Goal: Task Accomplishment & Management: Use online tool/utility

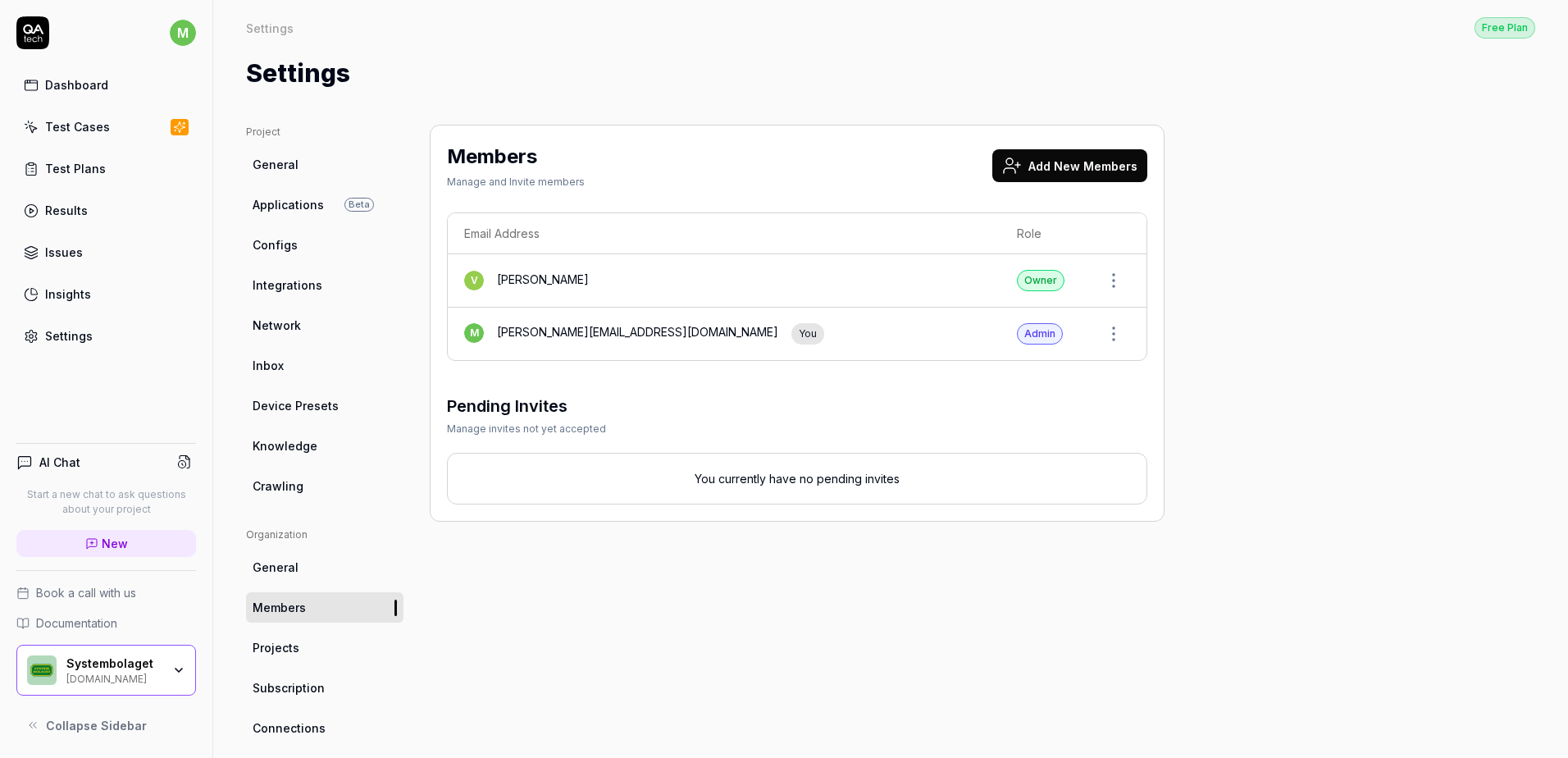
click at [1086, 167] on button "Add New Members" at bounding box center [1070, 165] width 156 height 32
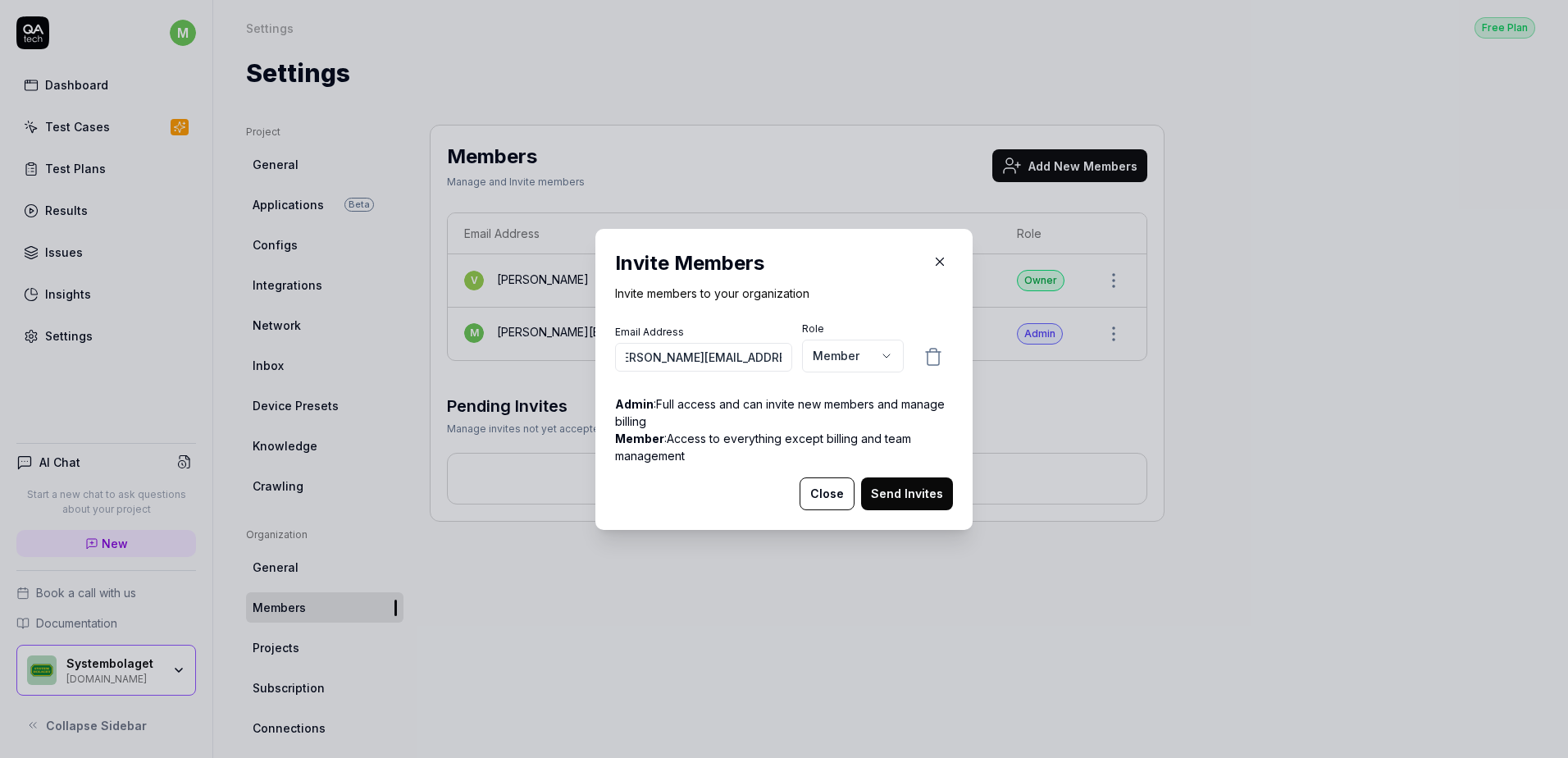
scroll to position [0, 31]
type input "frida.berglund@systembolaget.se"
click at [881, 359] on body "m Dashboard Test Cases Test Plans Results Issues Insights Settings AI Chat Star…" at bounding box center [784, 379] width 1568 height 758
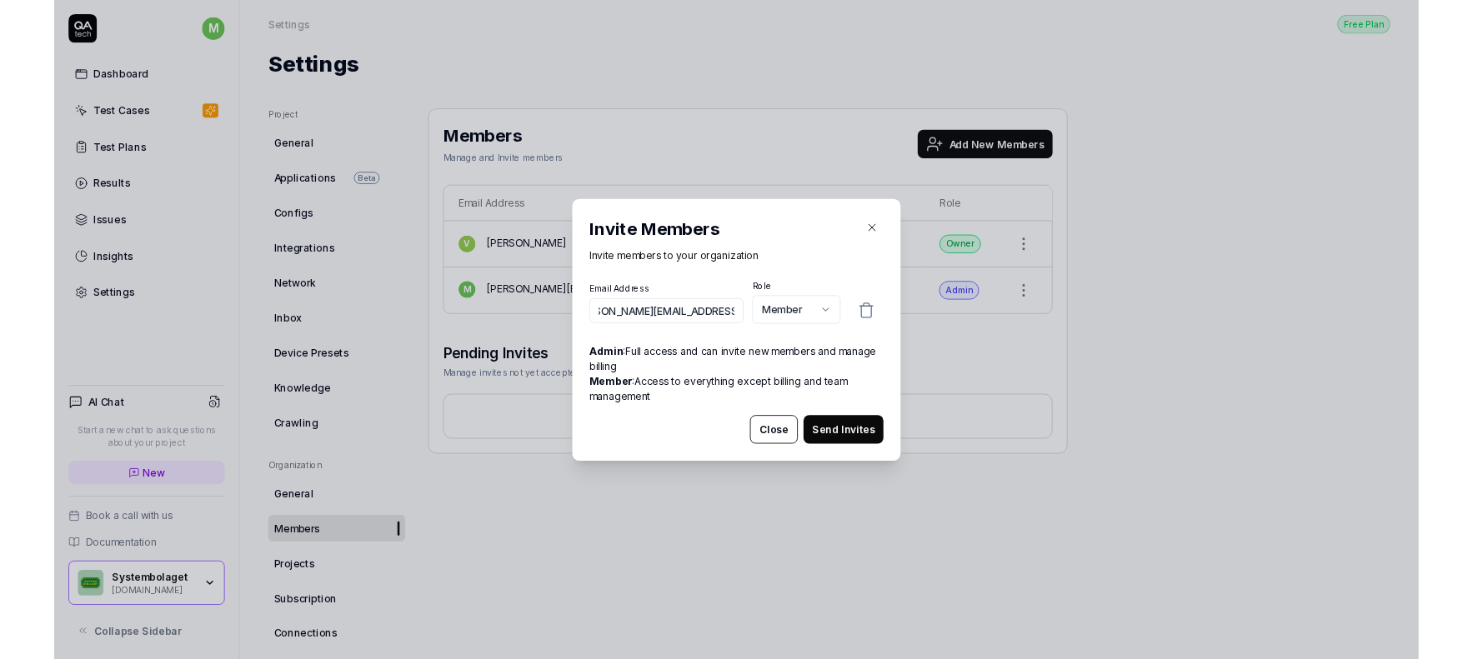
scroll to position [0, 0]
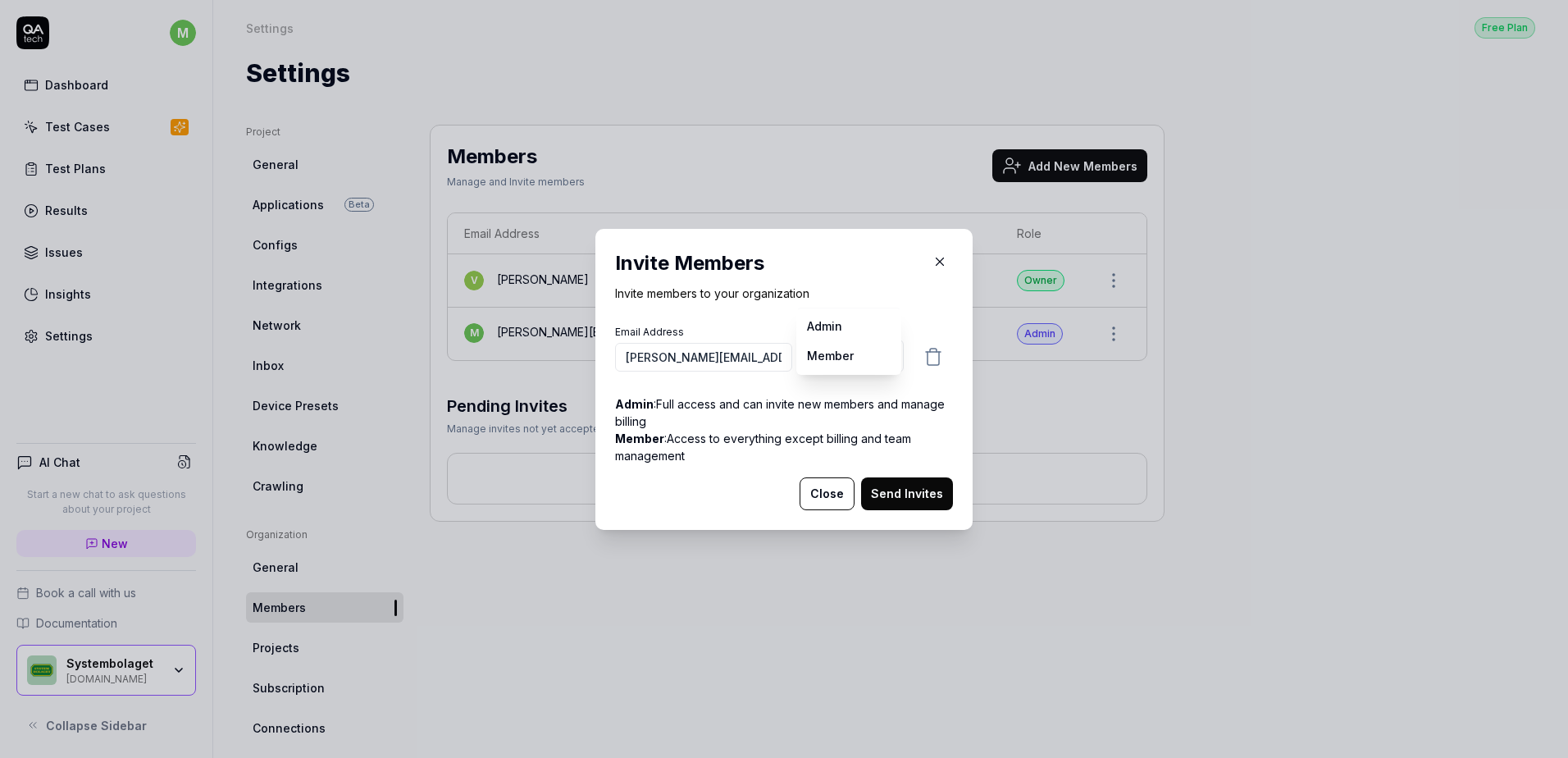
select select "*"
click at [915, 497] on button "Send Invites" at bounding box center [907, 493] width 92 height 32
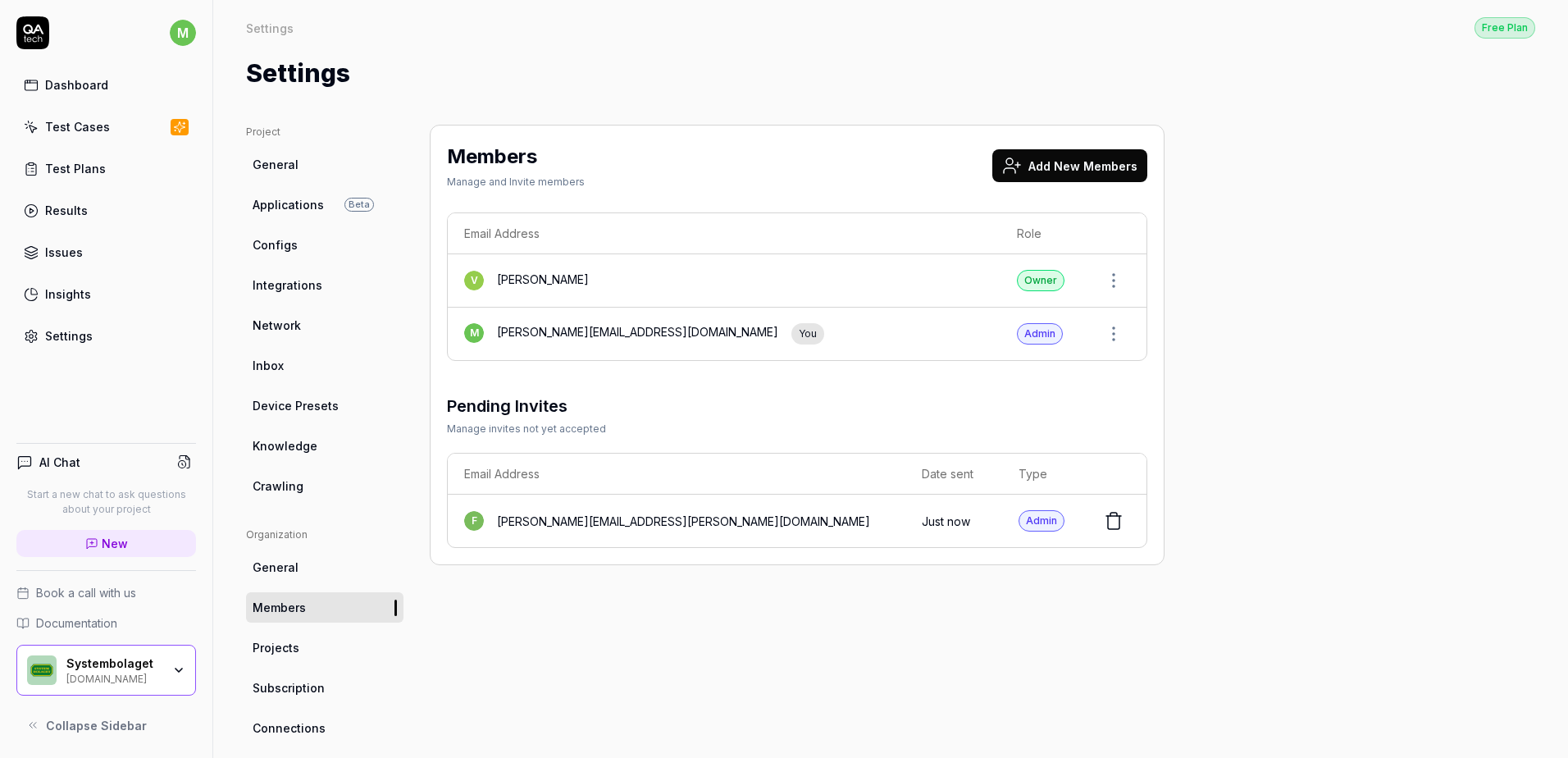
click at [73, 93] on div "Dashboard" at bounding box center [77, 86] width 63 height 18
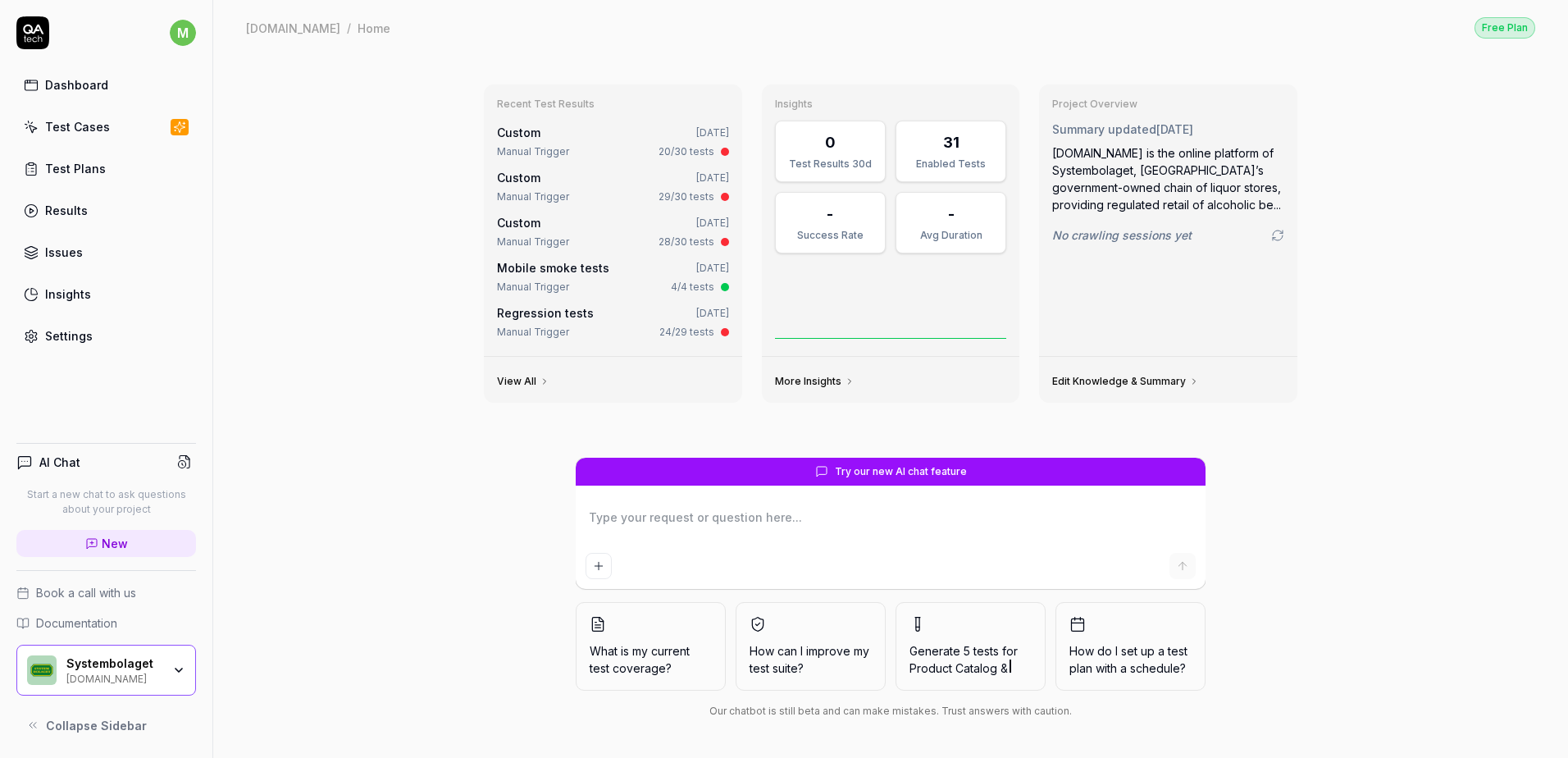
click at [62, 128] on div "Test Cases" at bounding box center [78, 127] width 65 height 18
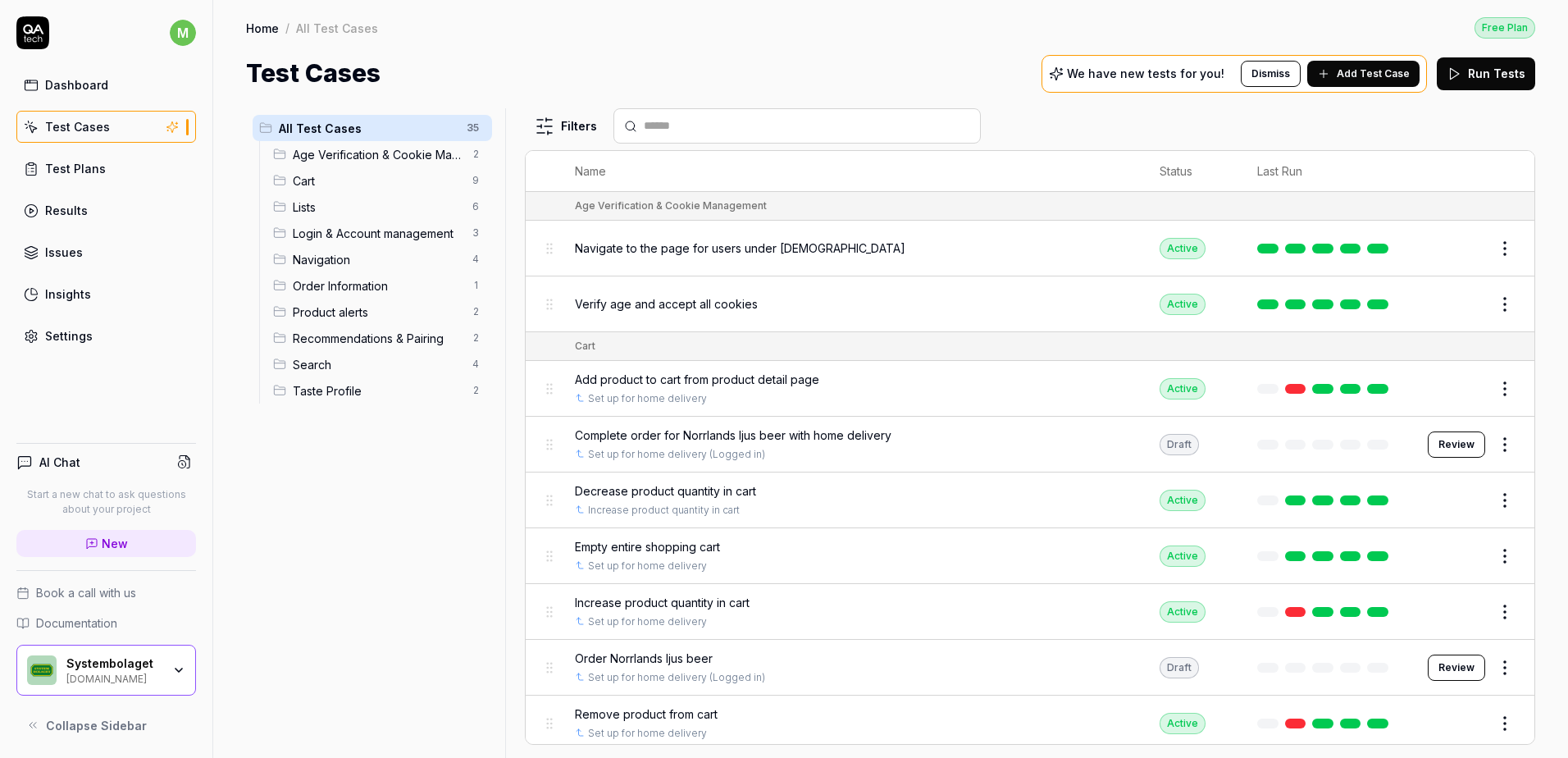
click at [1488, 252] on html "m Dashboard Test Cases Test Plans Results Issues Insights Settings AI Chat Star…" at bounding box center [784, 379] width 1568 height 758
click at [1510, 101] on html "m Dashboard Test Cases Test Plans Results Issues Insights Settings AI Chat Star…" at bounding box center [784, 379] width 1568 height 758
click at [1492, 242] on html "m Dashboard Test Cases Test Plans Results Issues Insights Settings AI Chat Star…" at bounding box center [784, 379] width 1568 height 758
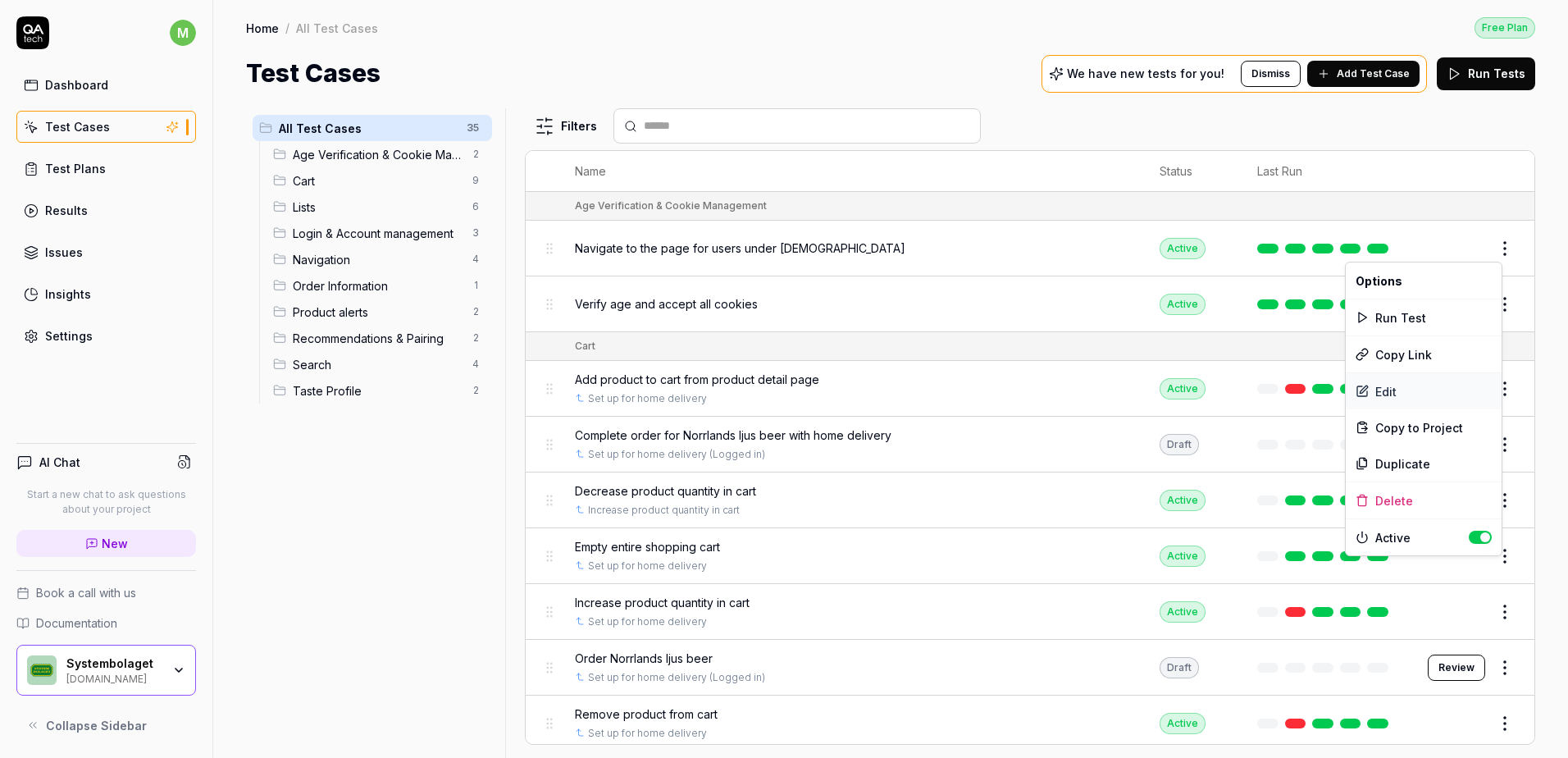
click at [1388, 394] on div "Edit" at bounding box center [1424, 391] width 156 height 36
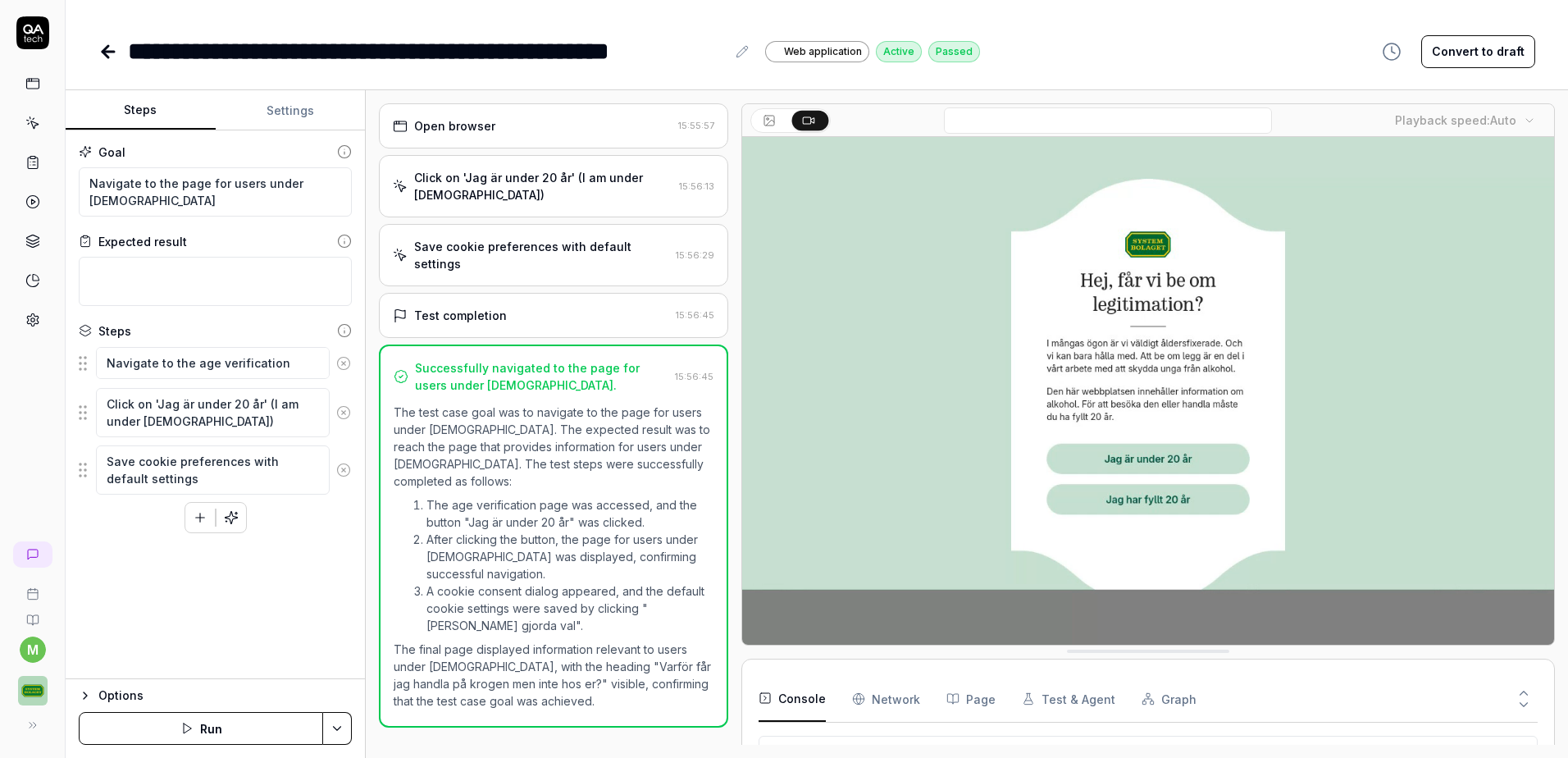
click at [702, 724] on div "Open browser 15:55:57 Click on 'Jag är under 20 år' (I am under 20 years old) 1…" at bounding box center [553, 424] width 348 height 642
drag, startPoint x: 702, startPoint y: 723, endPoint x: 712, endPoint y: 674, distance: 50.0
click at [712, 674] on div "Open browser 15:55:57 Click on 'Jag är under 20 år' (I am under 20 years old) 1…" at bounding box center [553, 424] width 348 height 642
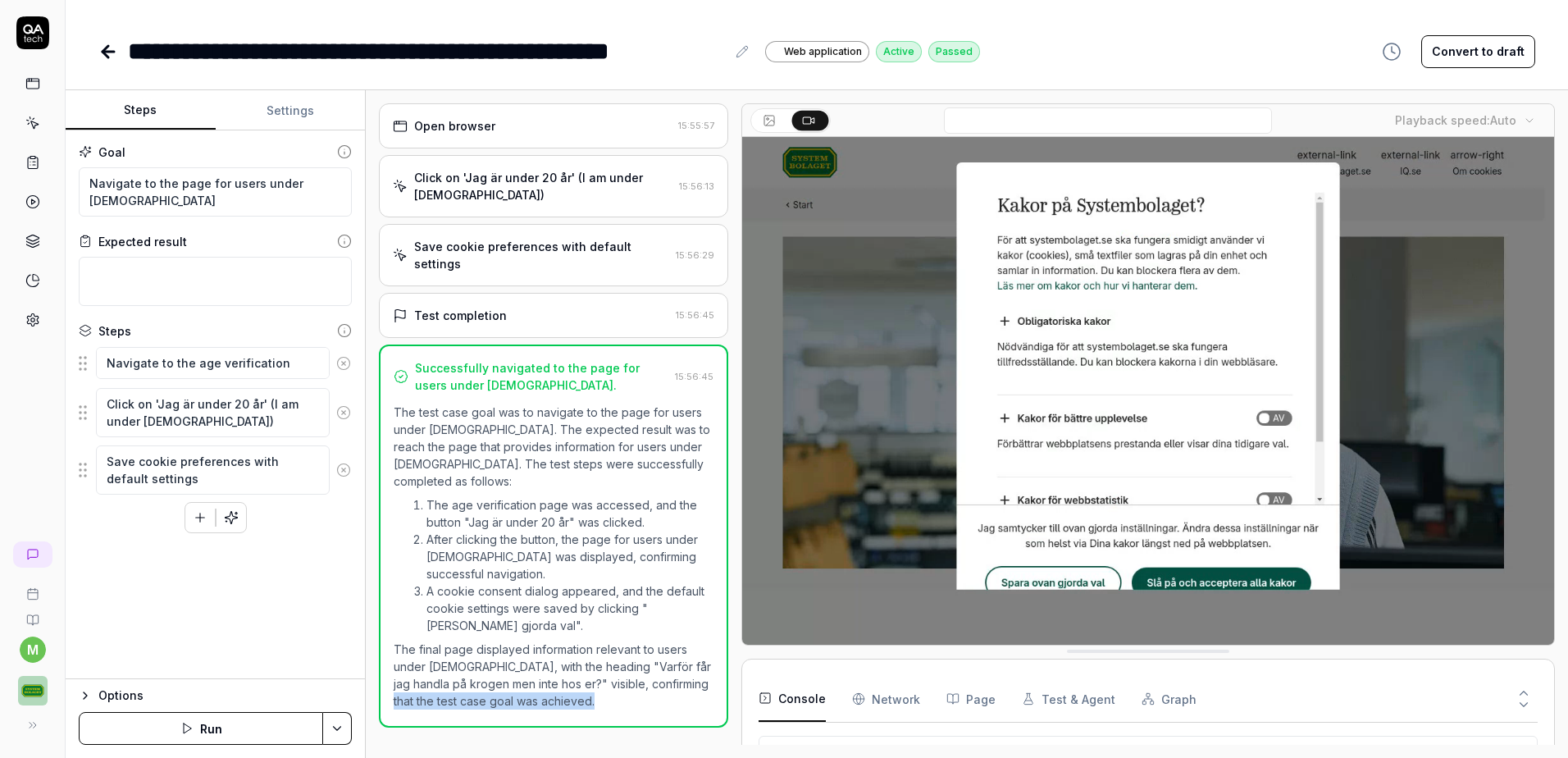
drag, startPoint x: 1550, startPoint y: 294, endPoint x: 1548, endPoint y: 474, distance: 180.0
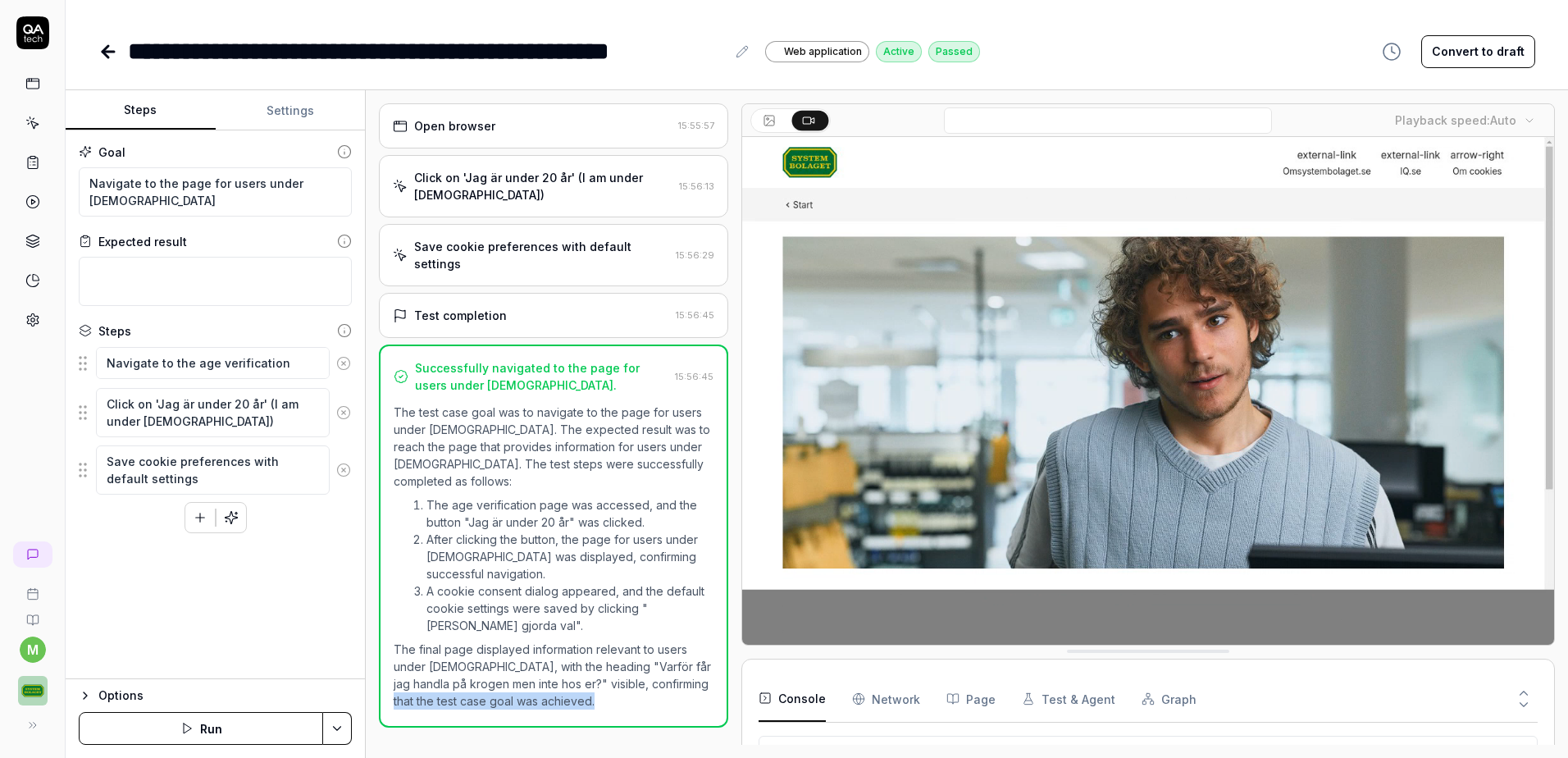
click at [1548, 474] on video at bounding box center [1148, 391] width 812 height 508
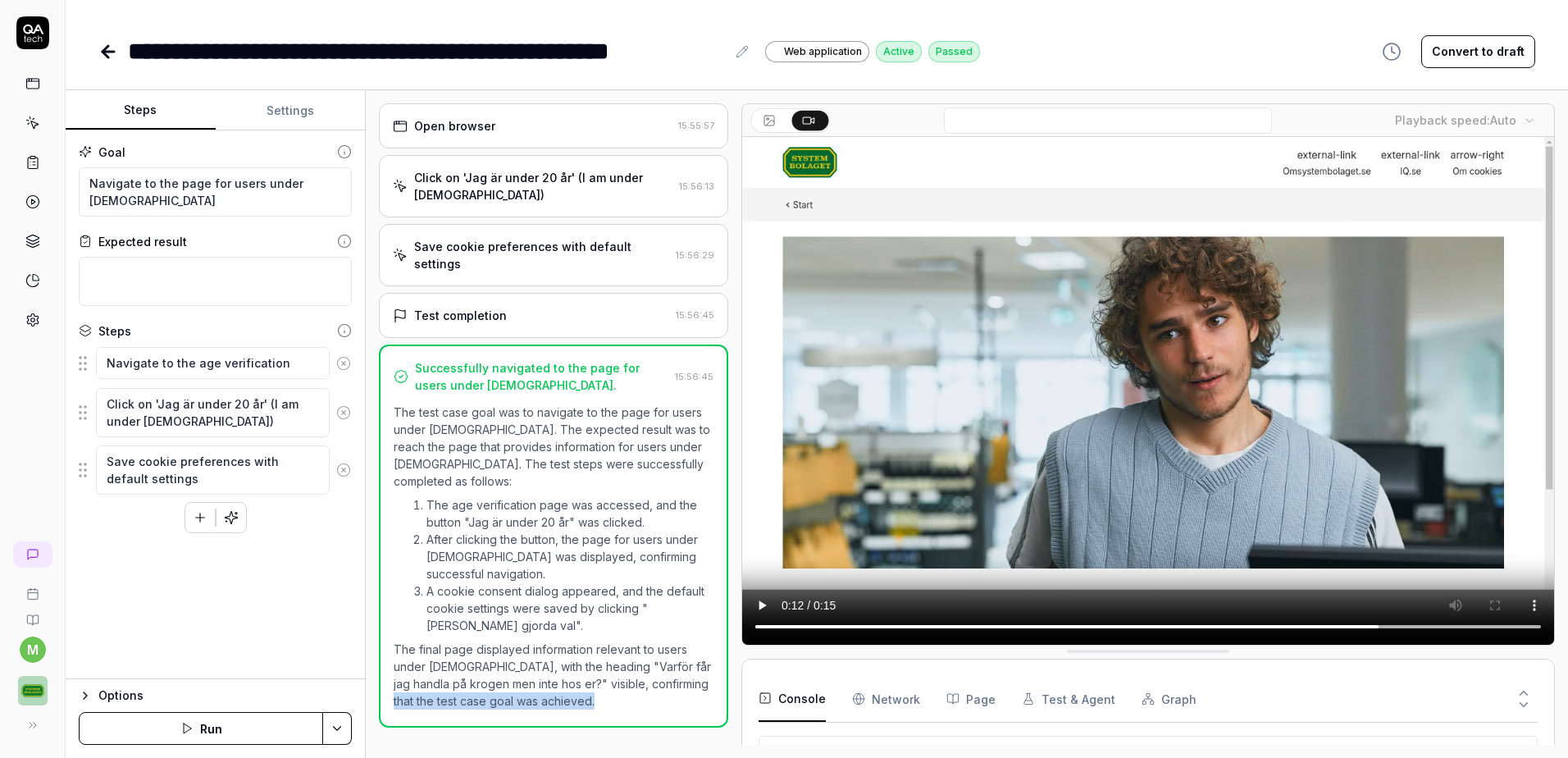
click at [737, 360] on div "Open browser 15:55:57 Click on 'Jag är under 20 år' (I am under 20 years old) 1…" at bounding box center [967, 424] width 1176 height 642
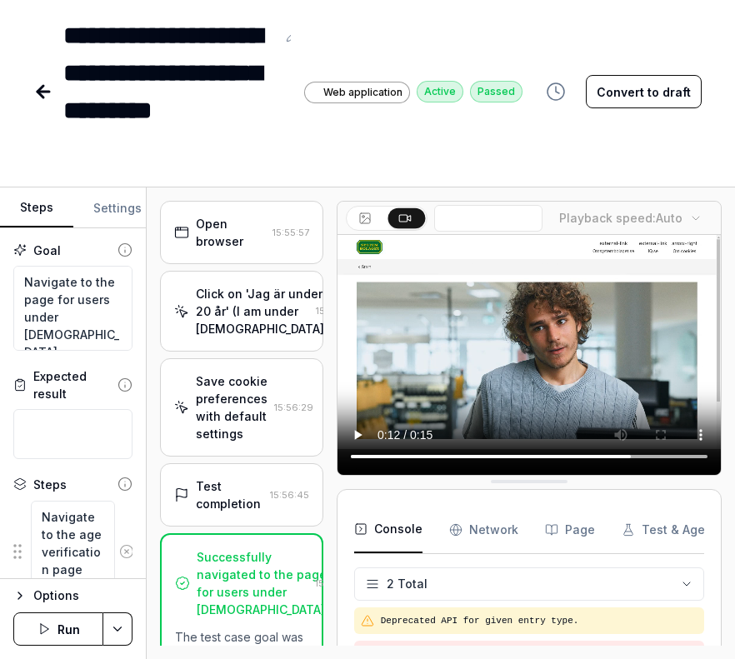
click at [732, 658] on div "Open browser 15:55:57 Click on 'Jag är under 20 år' (I am under 20 years old) 1…" at bounding box center [441, 424] width 588 height 472
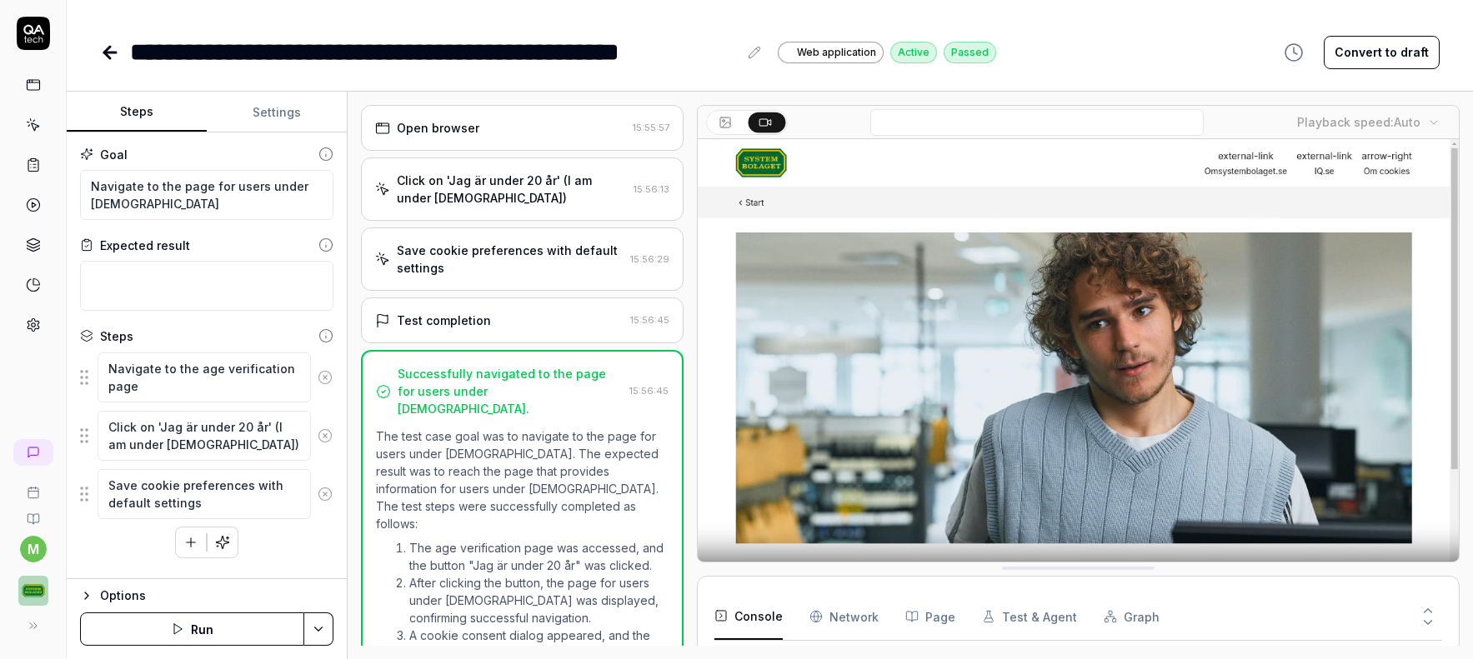
click at [1428, 629] on icon at bounding box center [1427, 622] width 15 height 15
click at [1428, 611] on icon at bounding box center [1427, 610] width 15 height 15
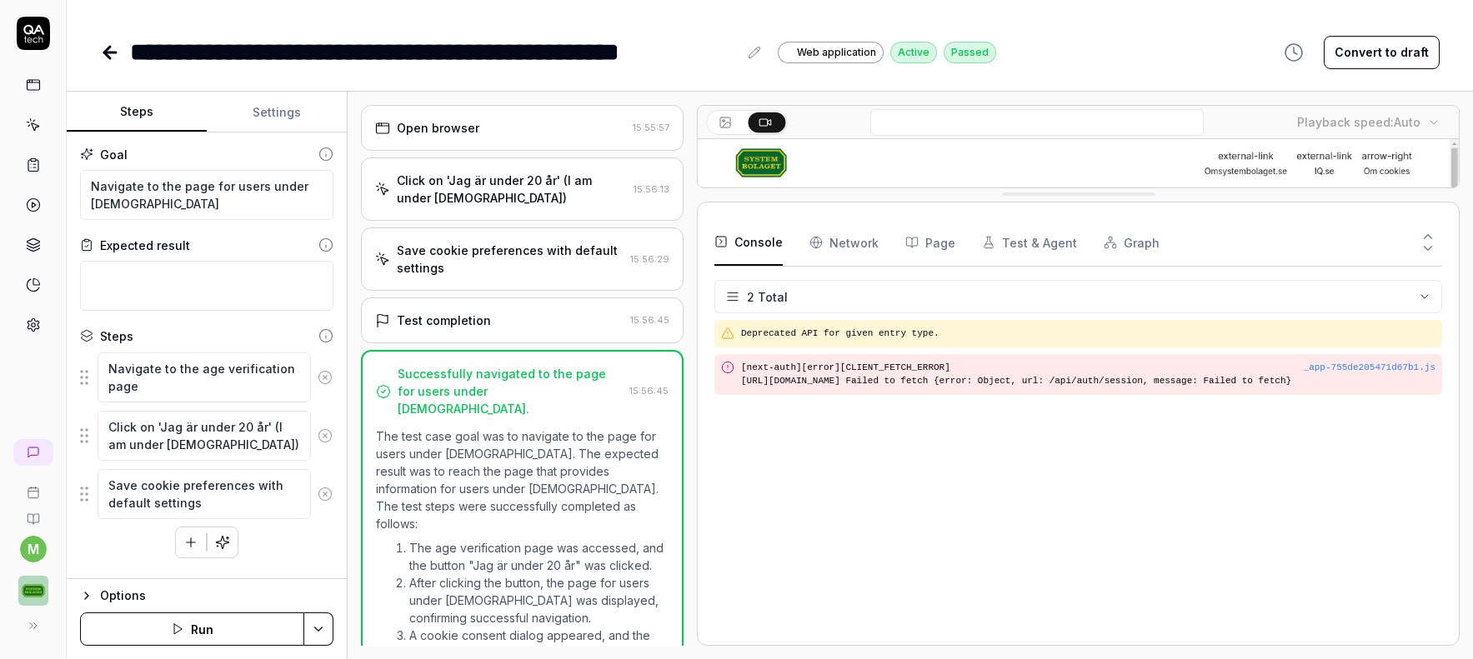
click at [1427, 247] on icon at bounding box center [1427, 248] width 15 height 15
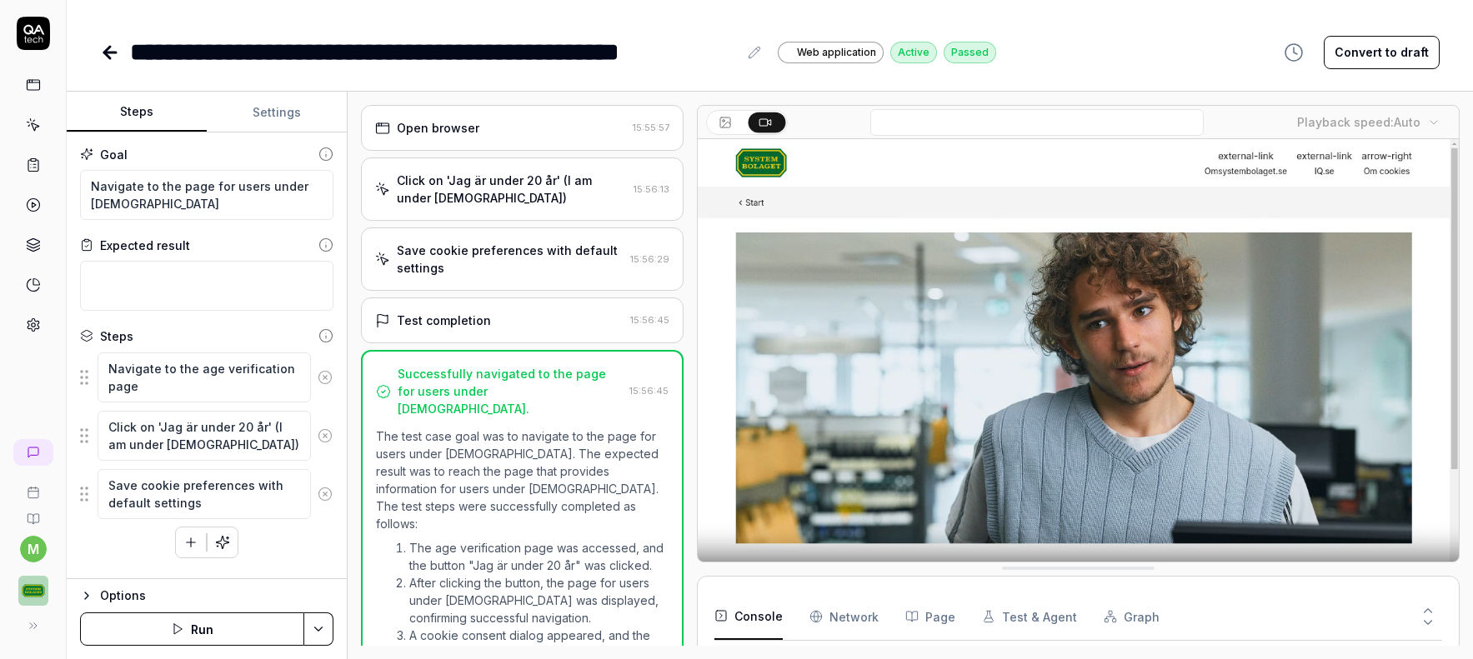
click at [845, 619] on Requests "Network" at bounding box center [843, 616] width 69 height 47
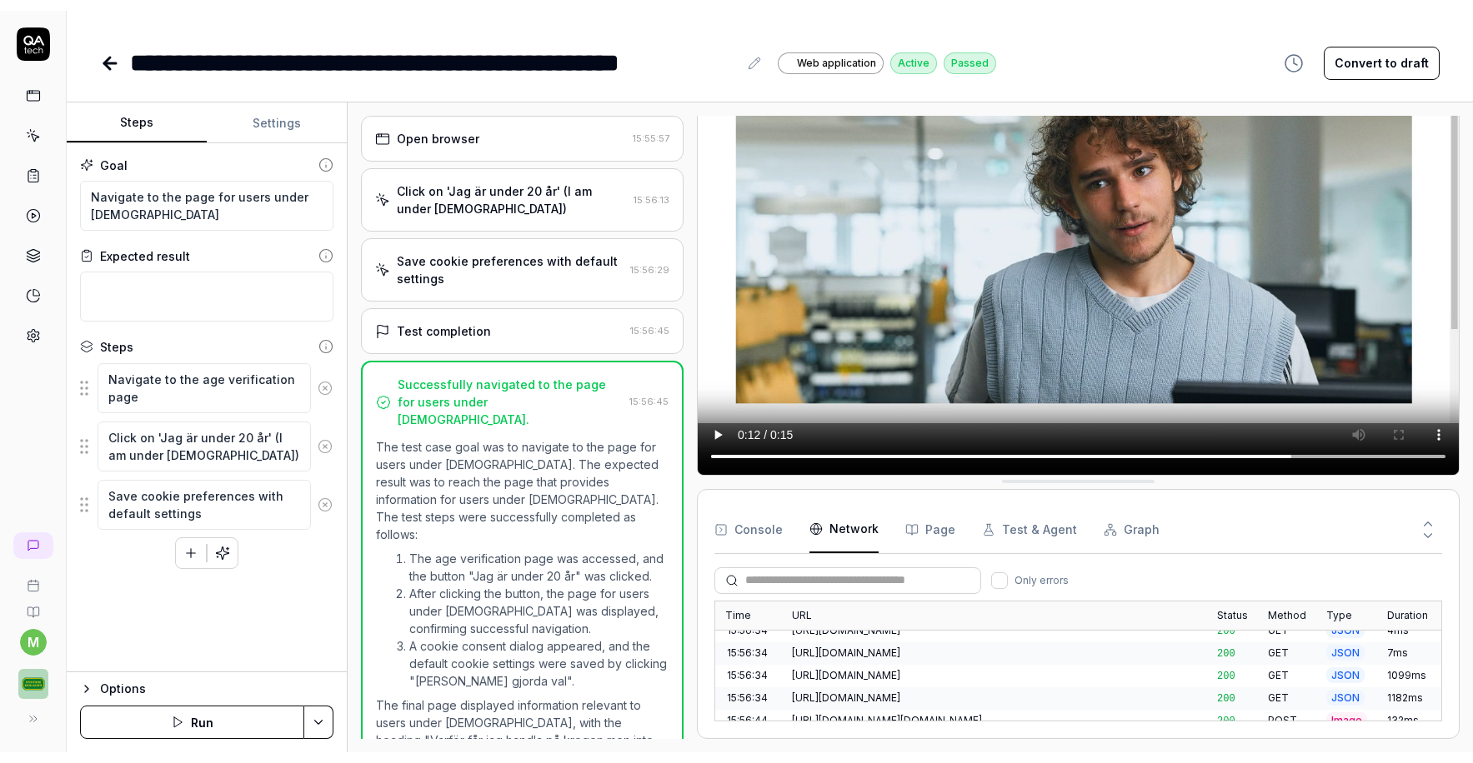
scroll to position [129, 0]
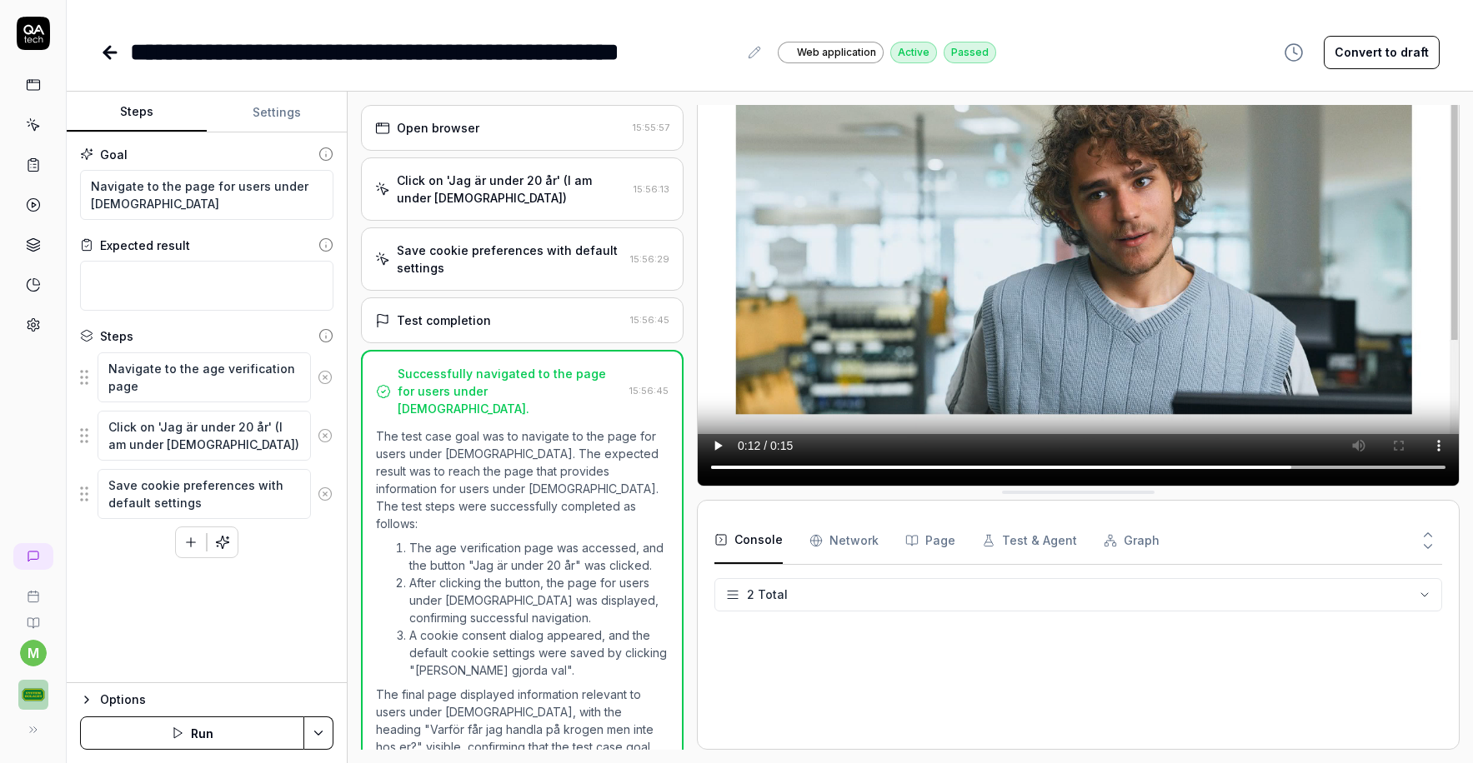
click at [758, 543] on button "Console" at bounding box center [748, 541] width 68 height 47
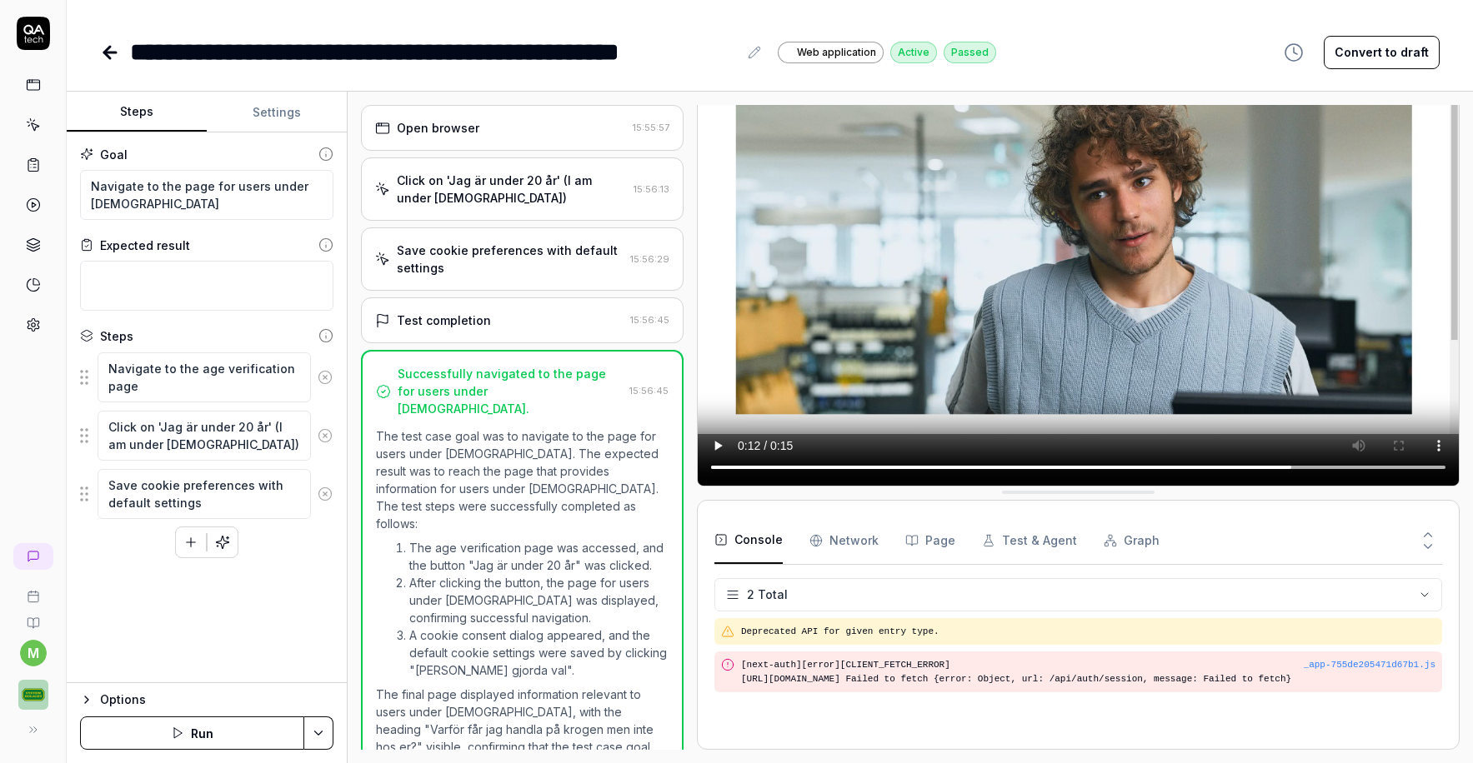
click at [855, 536] on Requests "Network" at bounding box center [843, 541] width 69 height 47
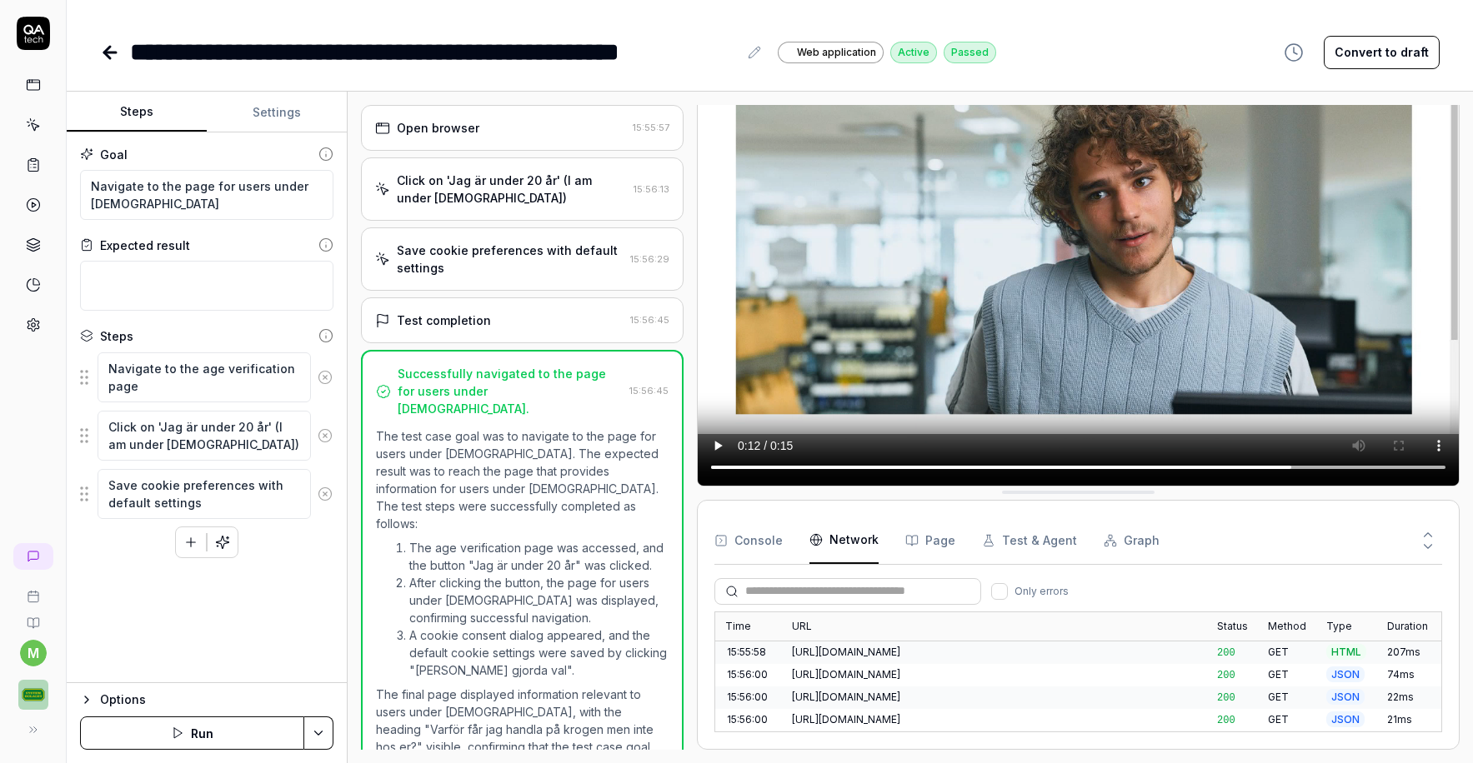
scroll to position [1968, 0]
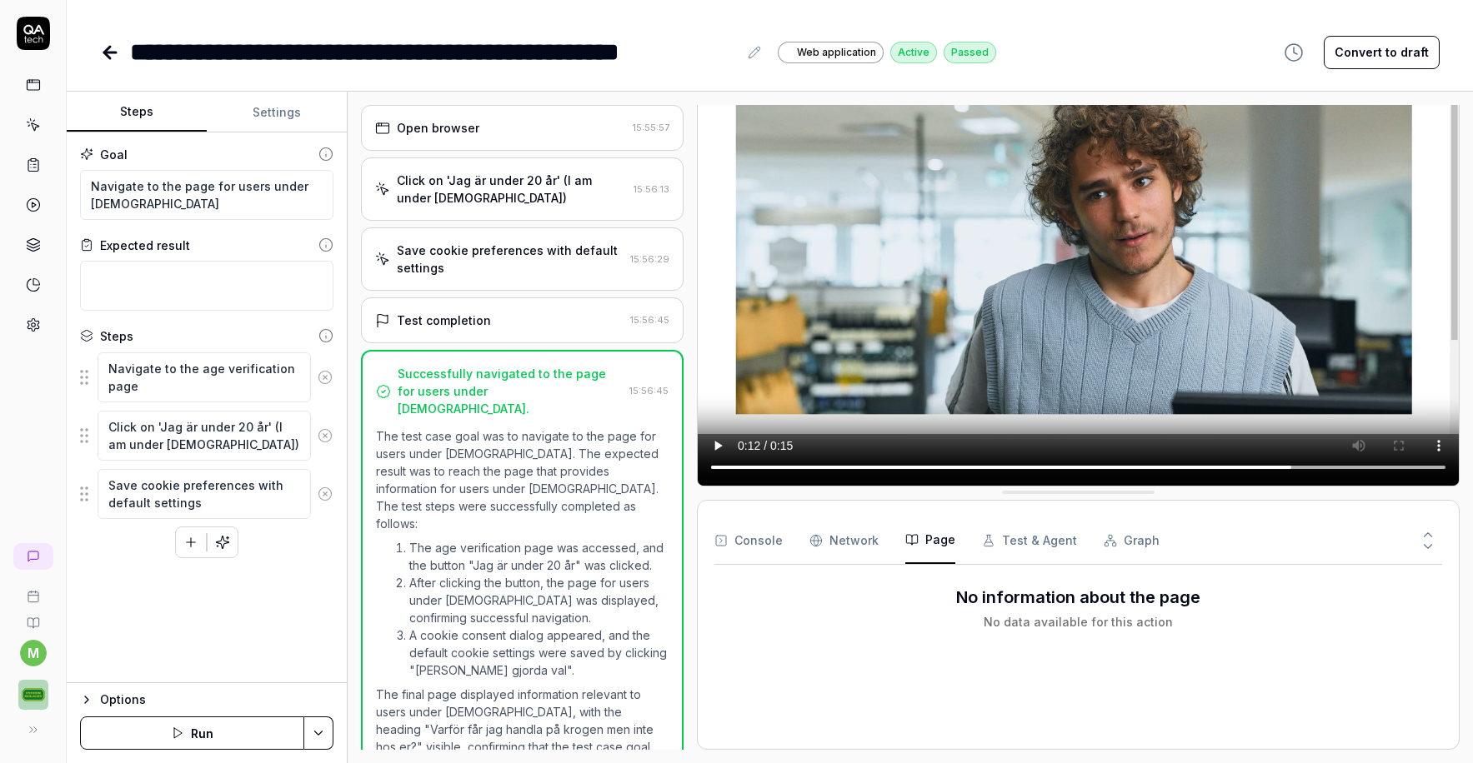
click at [939, 543] on button "Page" at bounding box center [930, 541] width 50 height 47
click at [1021, 543] on button "Test & Agent" at bounding box center [1029, 541] width 95 height 47
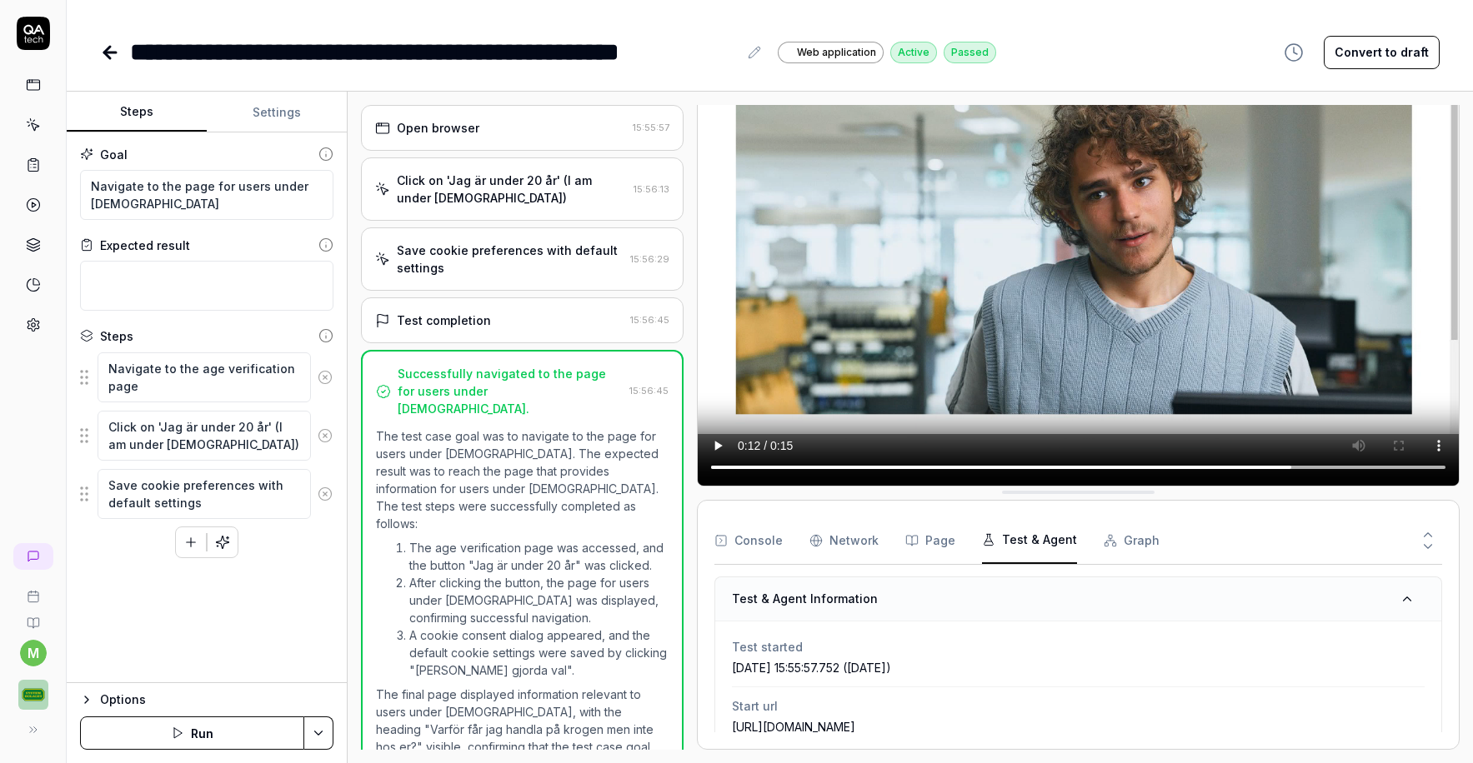
scroll to position [0, 0]
click at [103, 52] on icon at bounding box center [110, 53] width 20 height 20
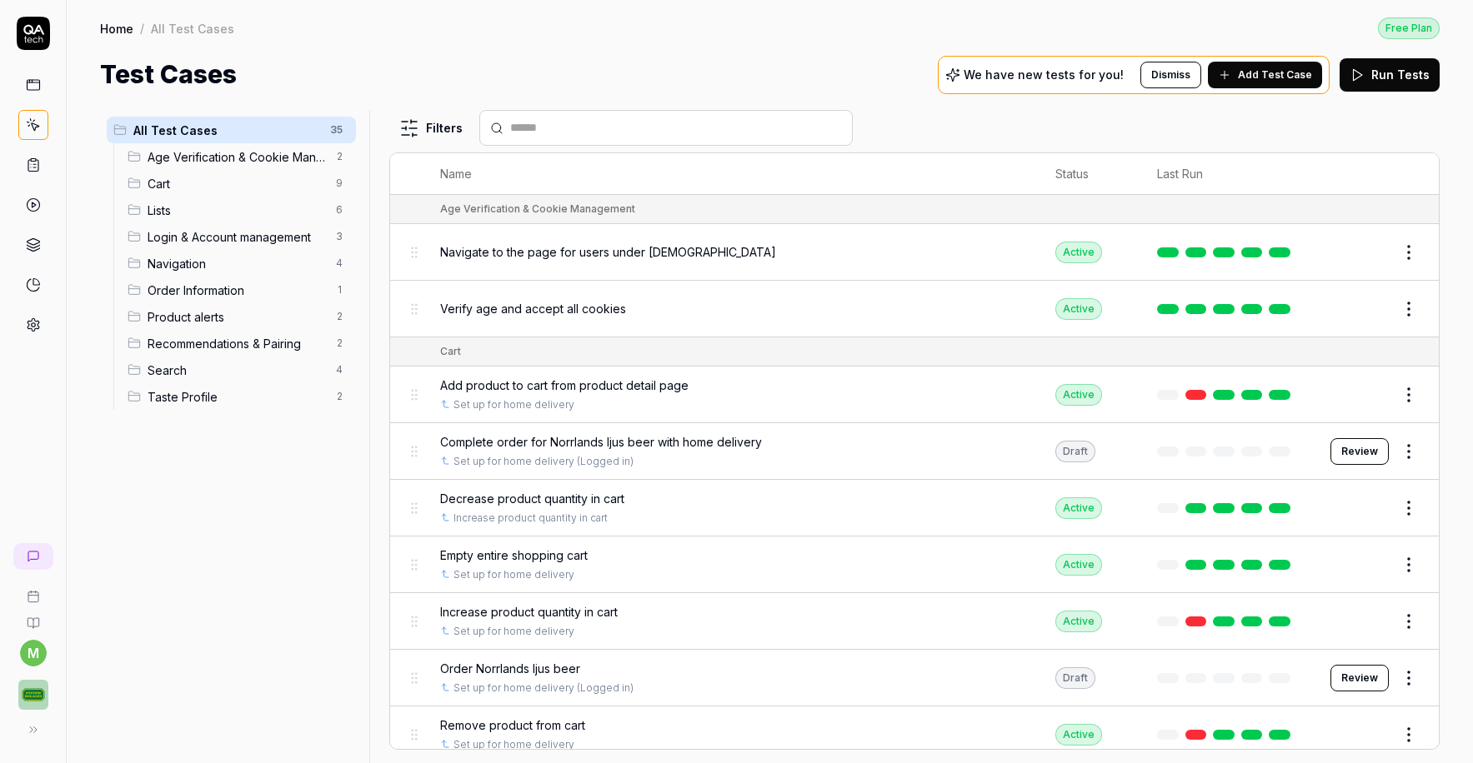
click at [118, 28] on link "Home" at bounding box center [116, 28] width 33 height 17
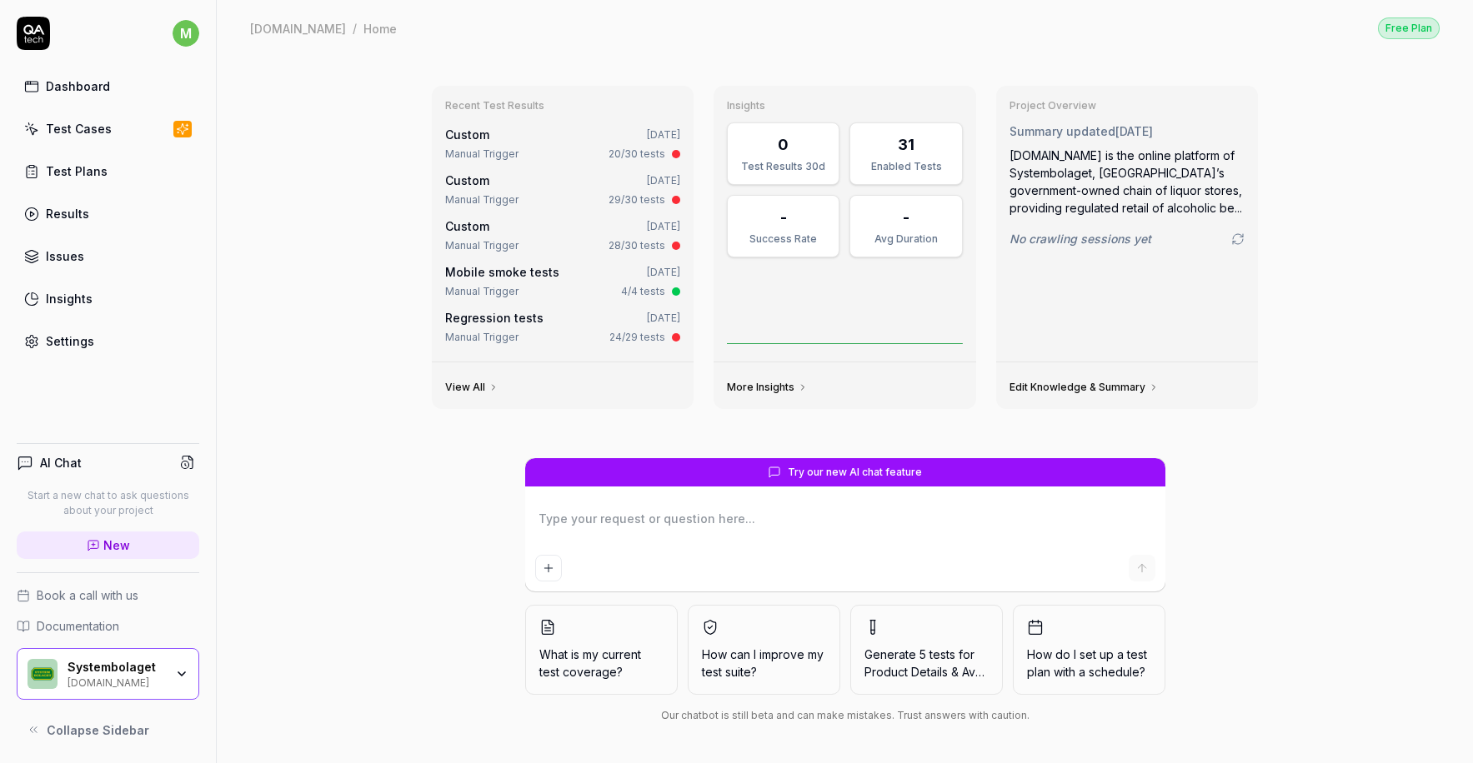
type textarea "*"
click at [88, 167] on div "Test Plans" at bounding box center [77, 172] width 62 height 18
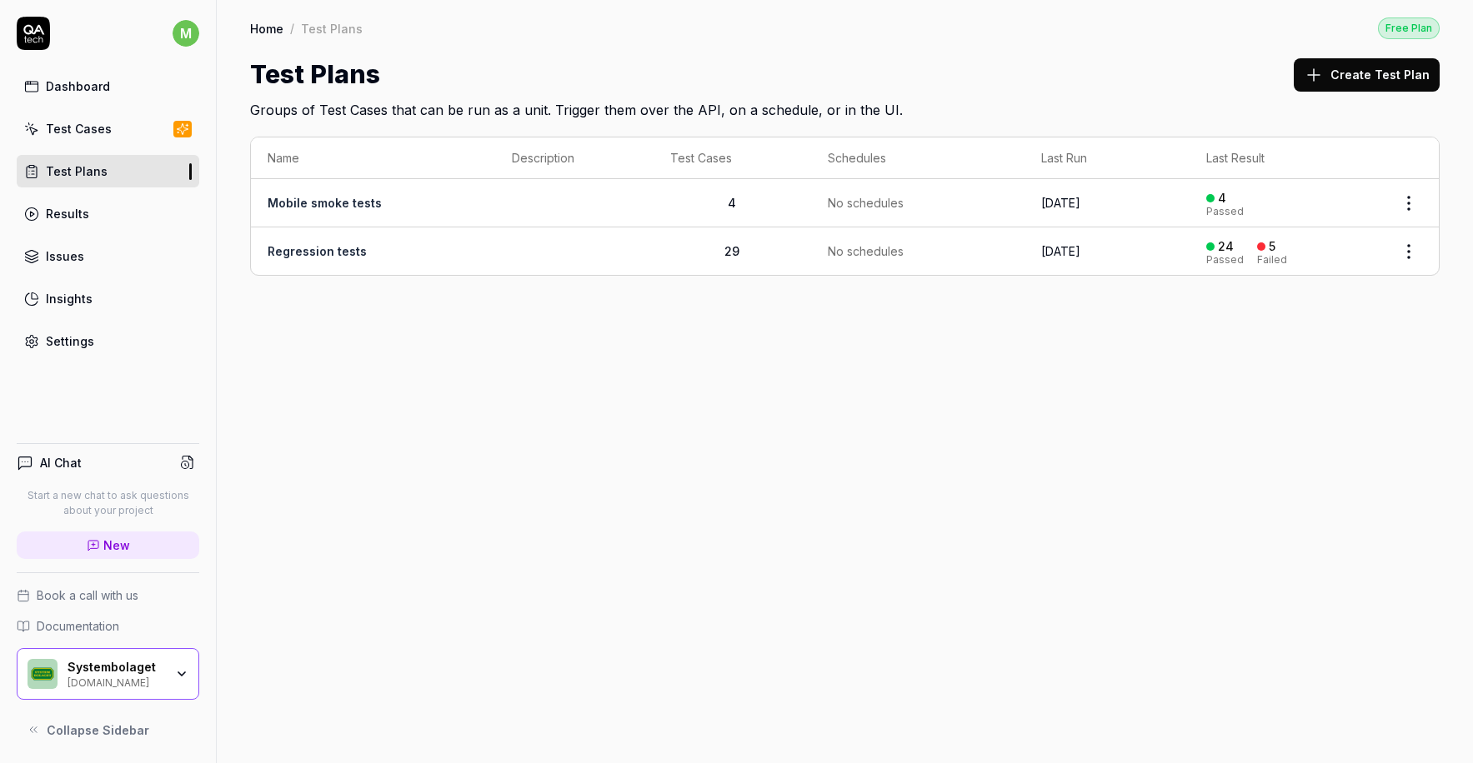
click at [72, 349] on div "Settings" at bounding box center [70, 342] width 48 height 18
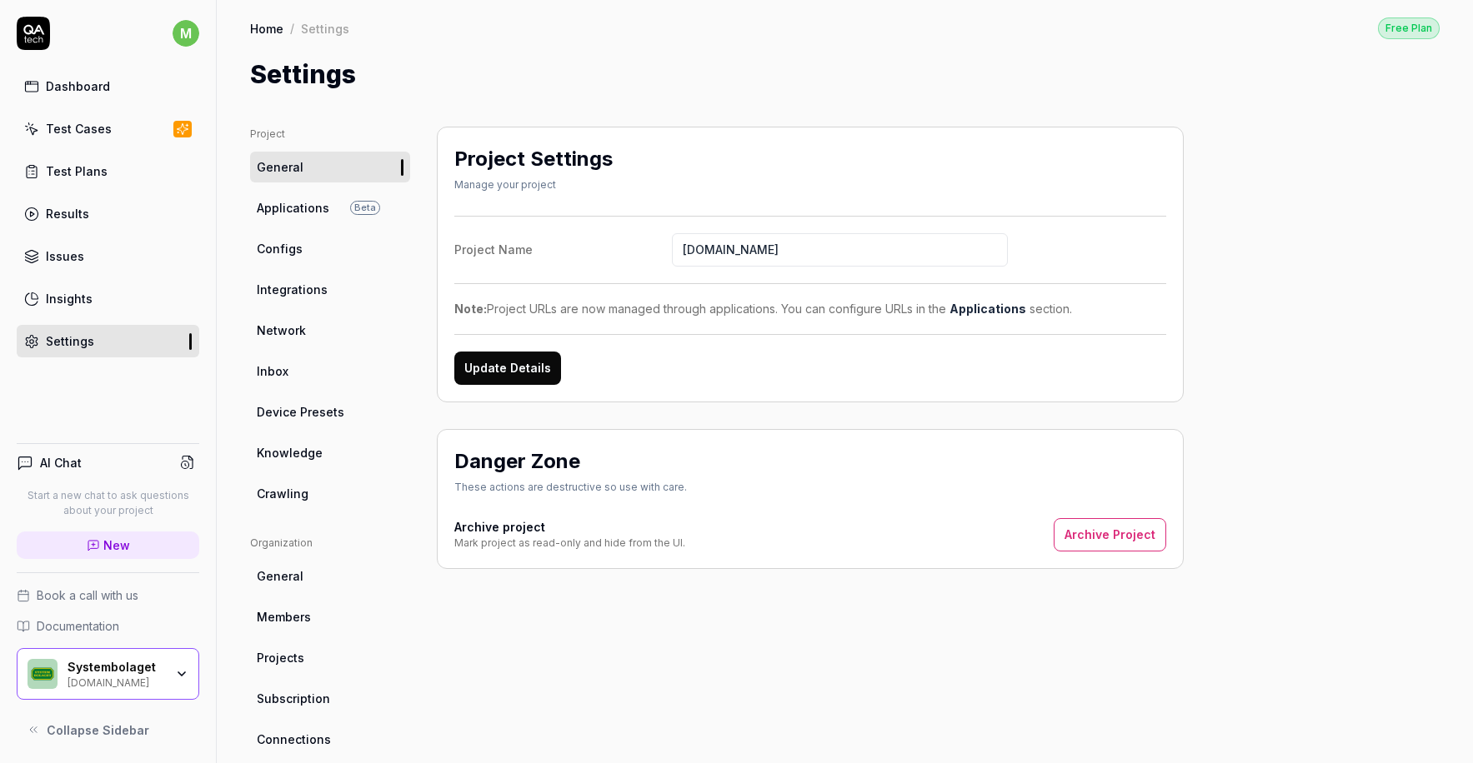
click at [278, 253] on span "Configs" at bounding box center [280, 249] width 46 height 18
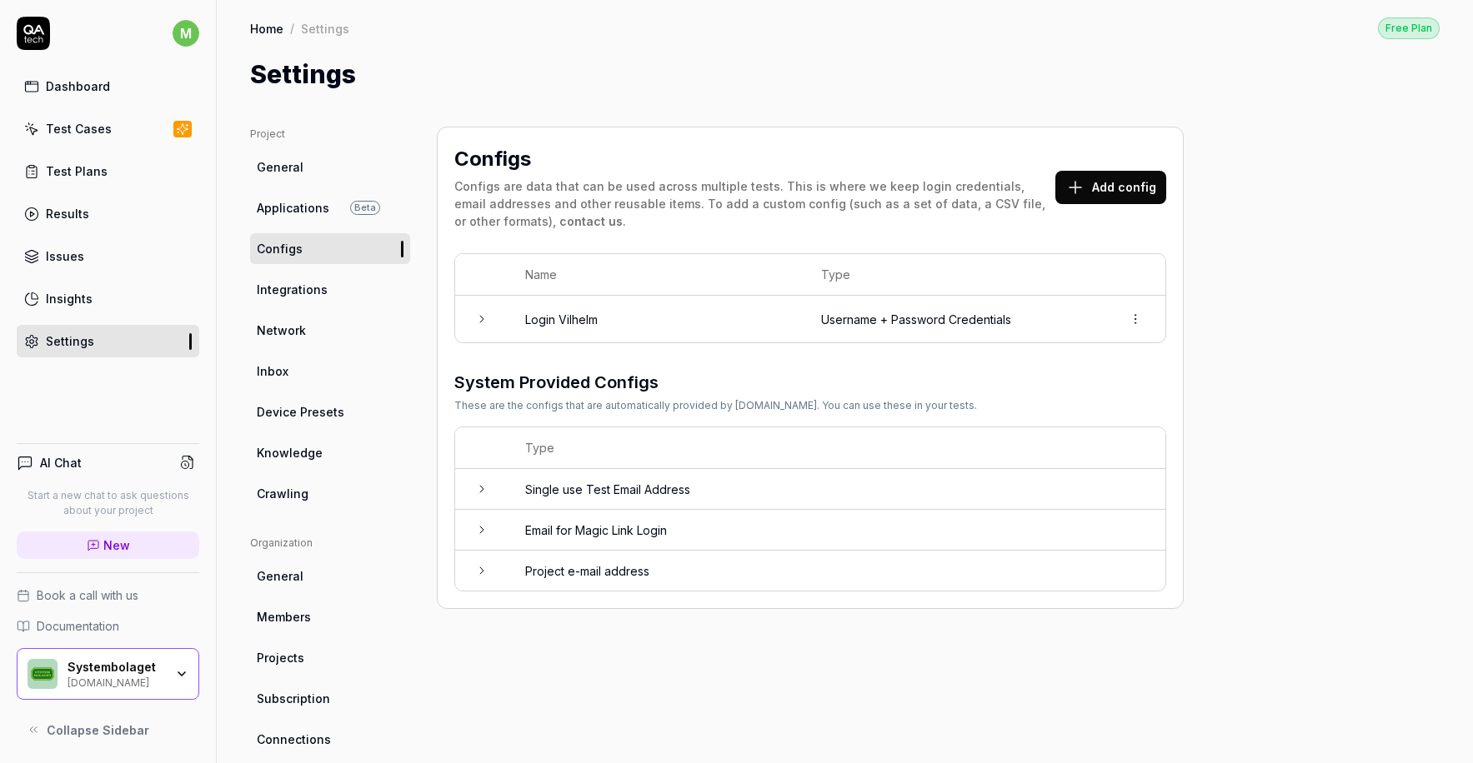
click at [310, 205] on span "Applications" at bounding box center [293, 208] width 73 height 18
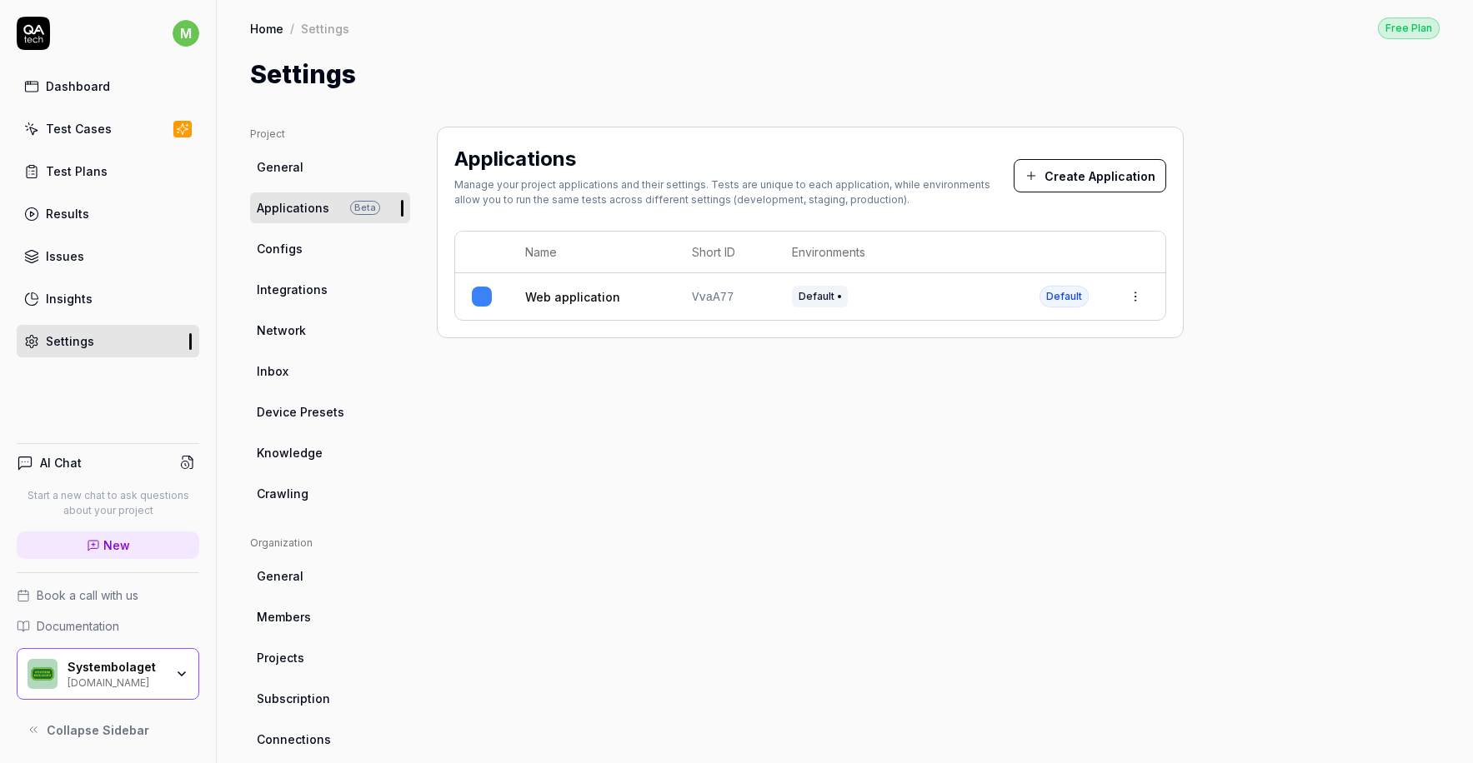
click at [286, 161] on span "General" at bounding box center [280, 167] width 47 height 18
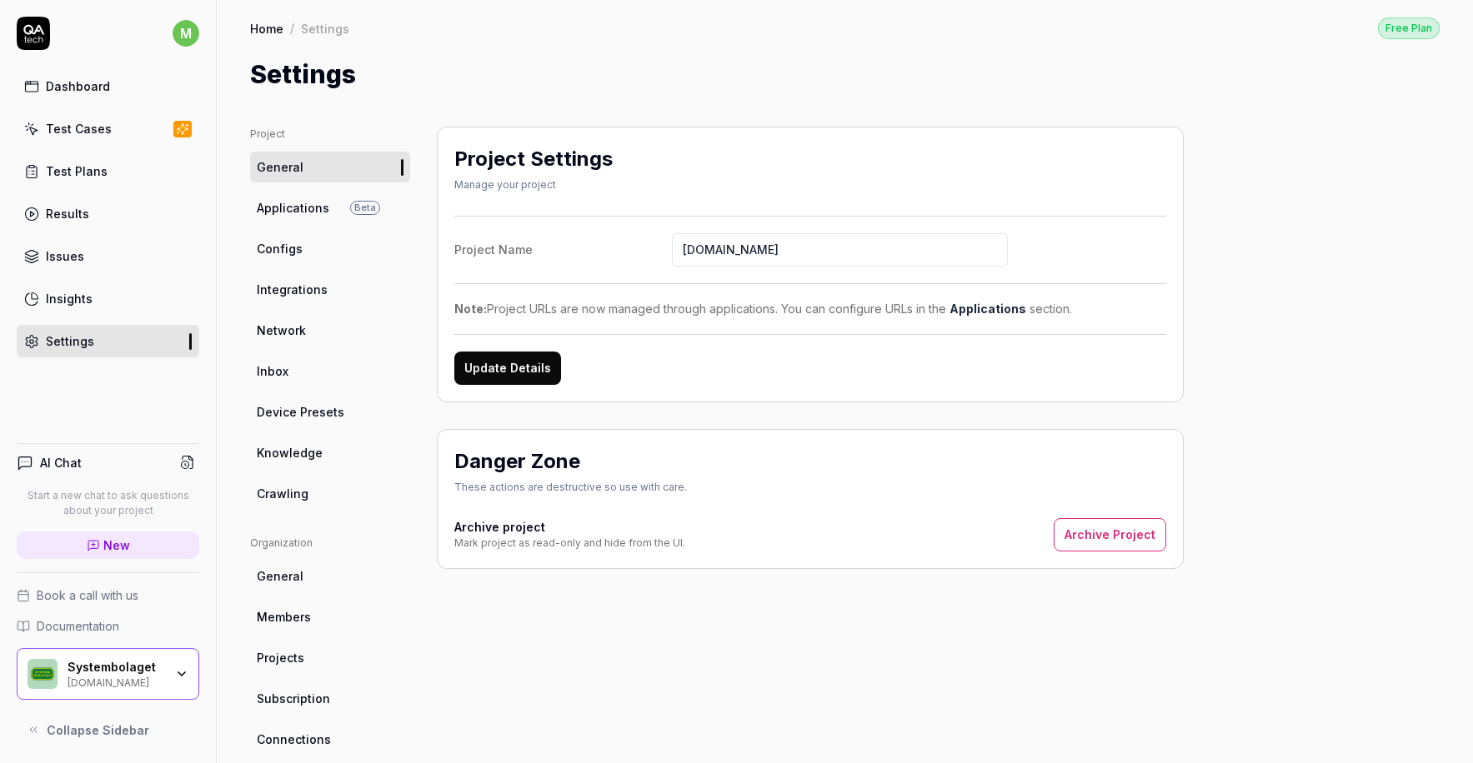
click at [303, 203] on span "Applications" at bounding box center [293, 208] width 73 height 18
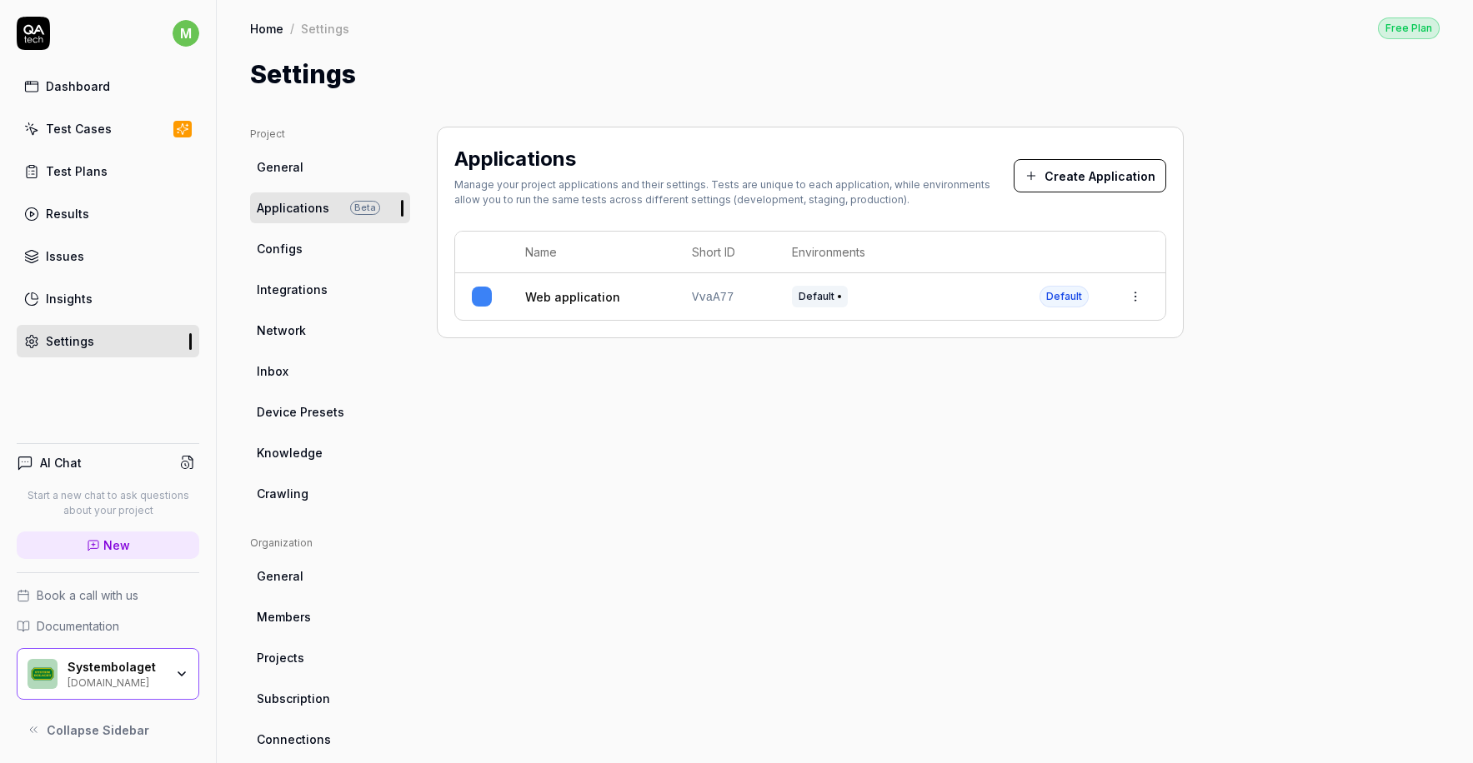
click at [678, 298] on td "VvaA77" at bounding box center [725, 296] width 100 height 47
click at [1132, 297] on html "m Dashboard Test Cases Test Plans Results Issues Insights Settings AI Chat Star…" at bounding box center [736, 381] width 1473 height 763
click at [998, 404] on span "Edit" at bounding box center [1001, 407] width 22 height 18
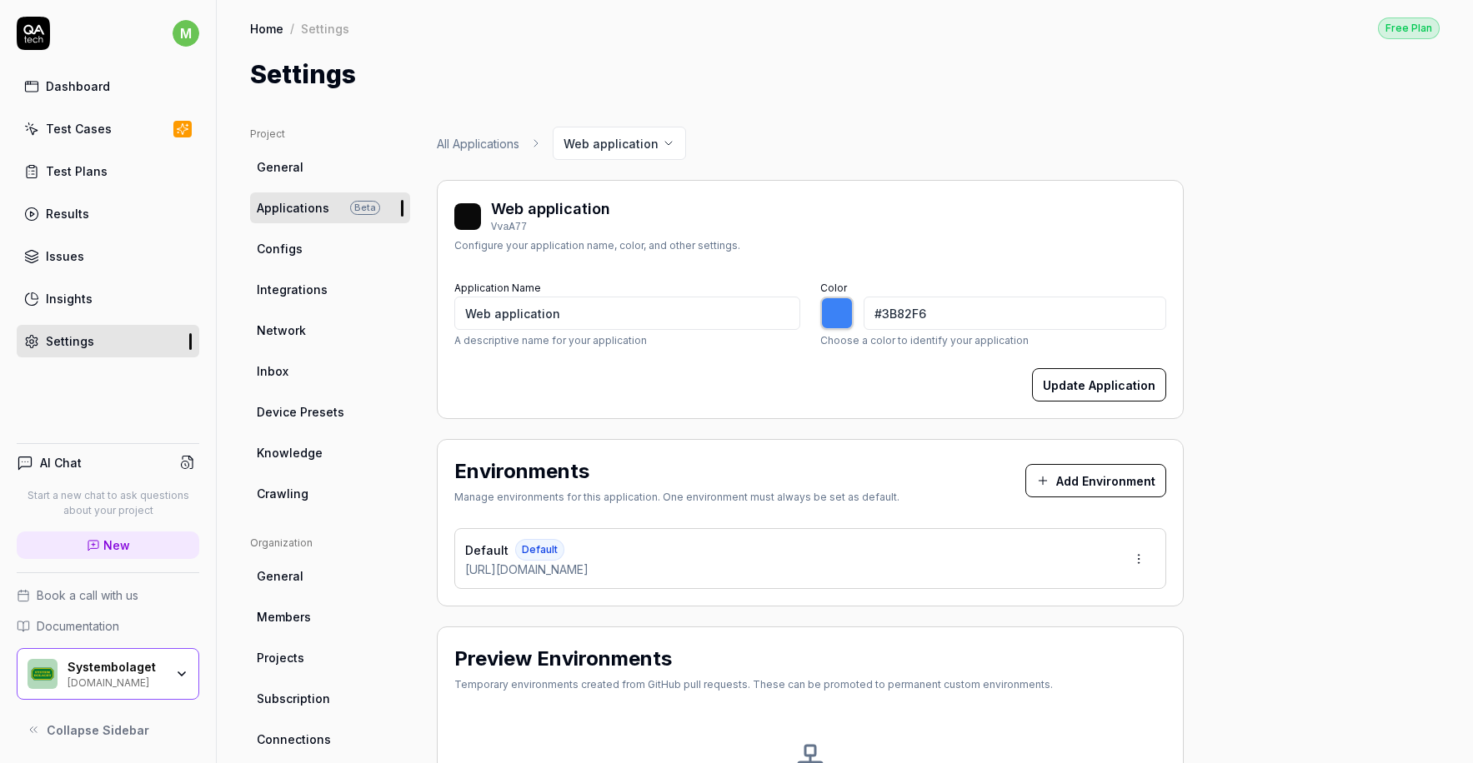
type input "*******"
click at [287, 286] on span "Integrations" at bounding box center [292, 290] width 71 height 18
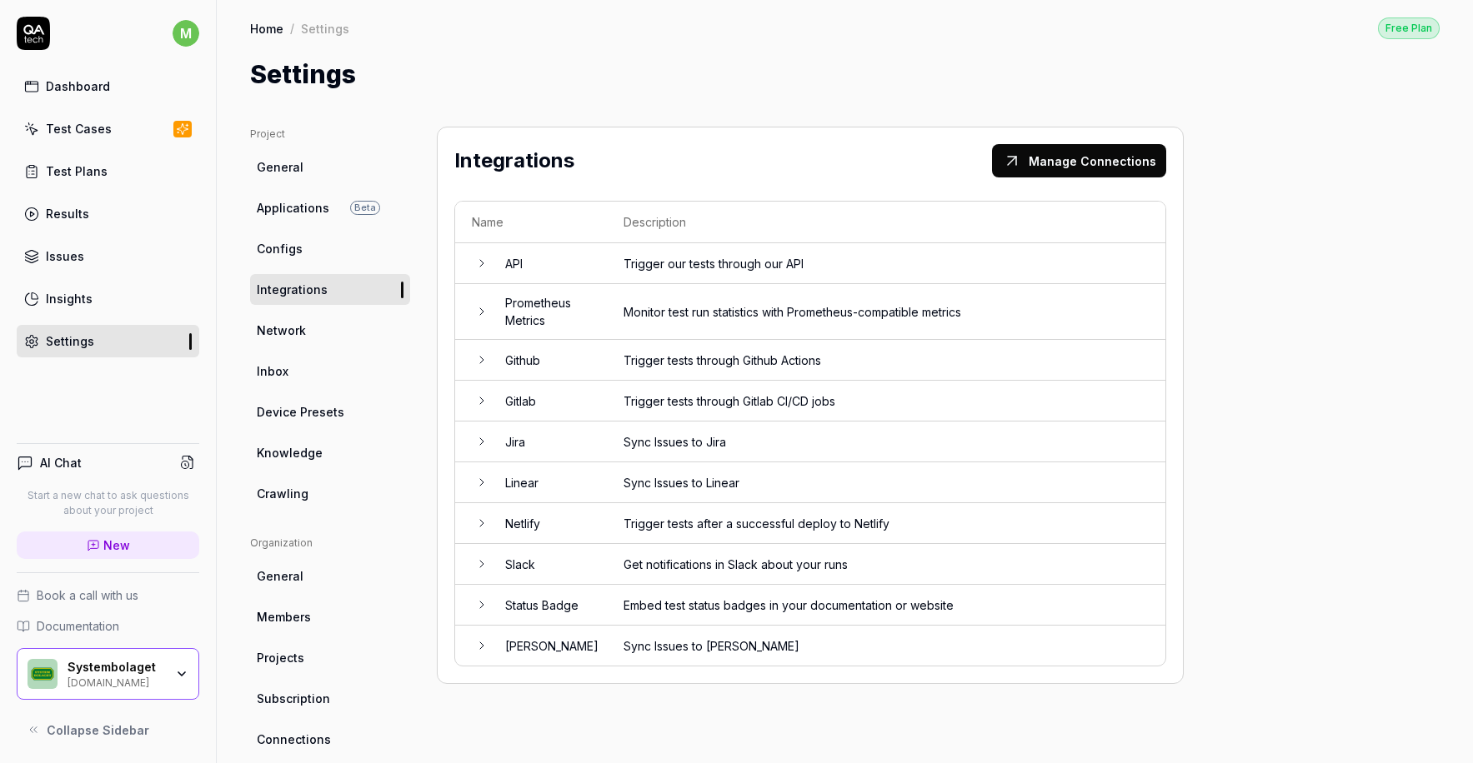
click at [304, 207] on span "Applications" at bounding box center [293, 208] width 73 height 18
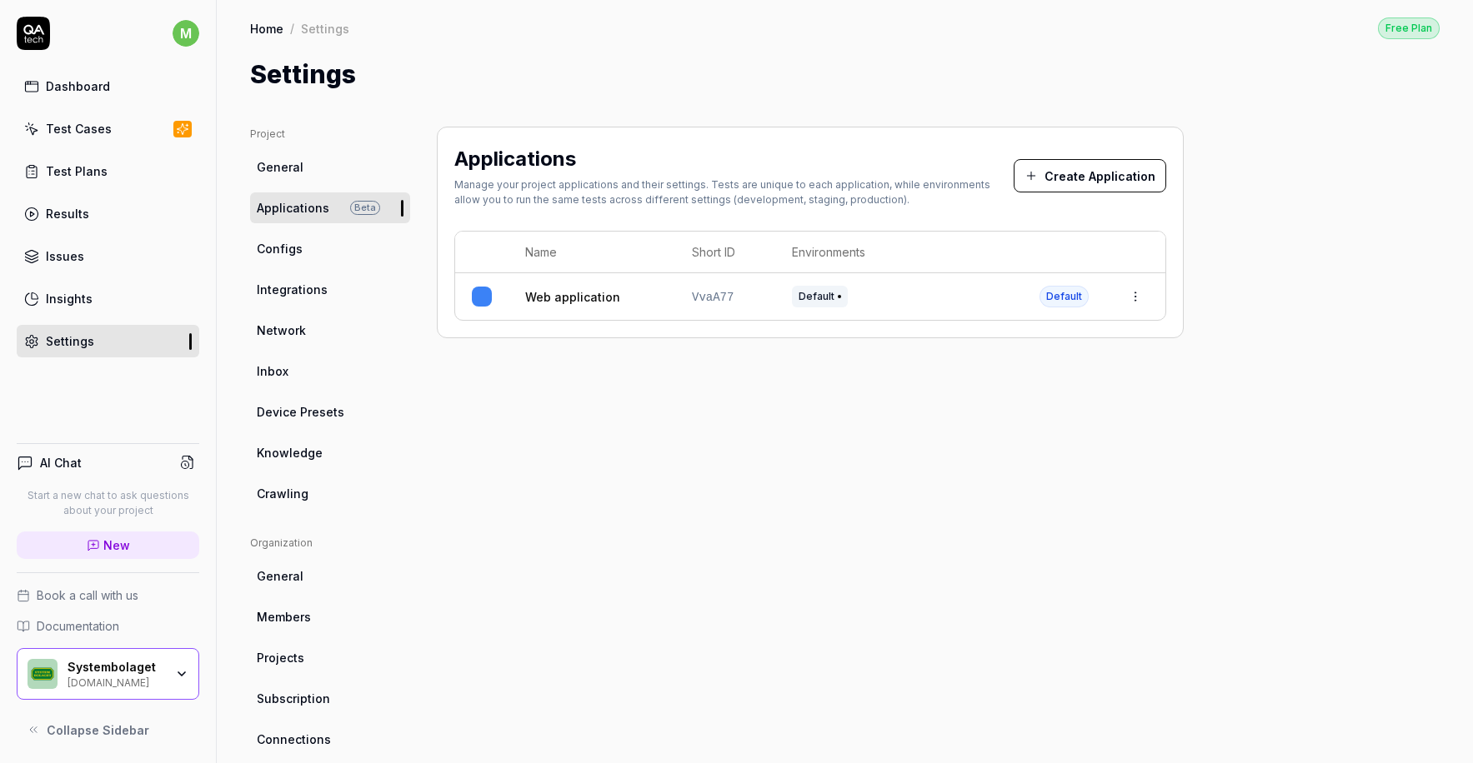
click at [80, 128] on div "Test Cases" at bounding box center [79, 129] width 66 height 18
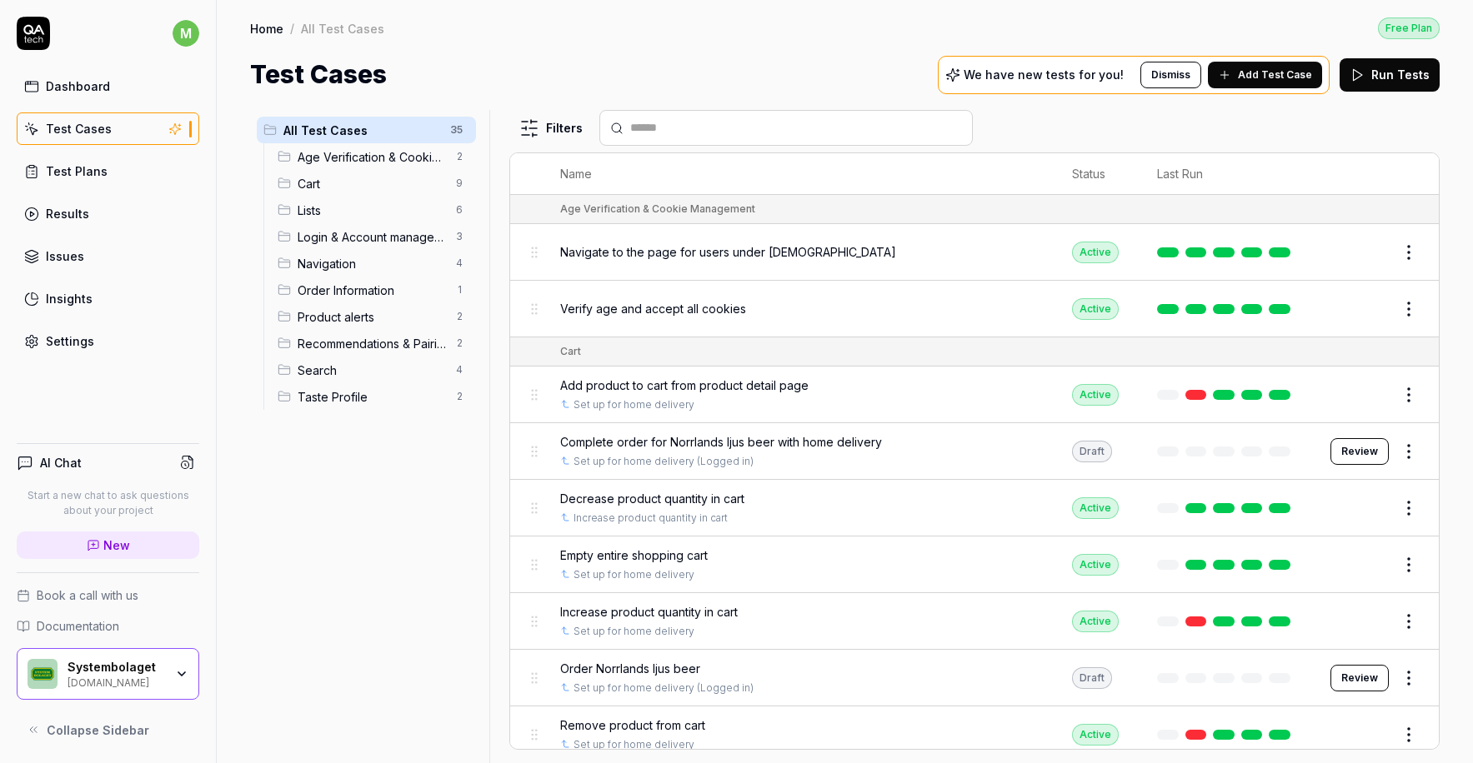
click at [1359, 255] on button "Edit" at bounding box center [1368, 252] width 40 height 27
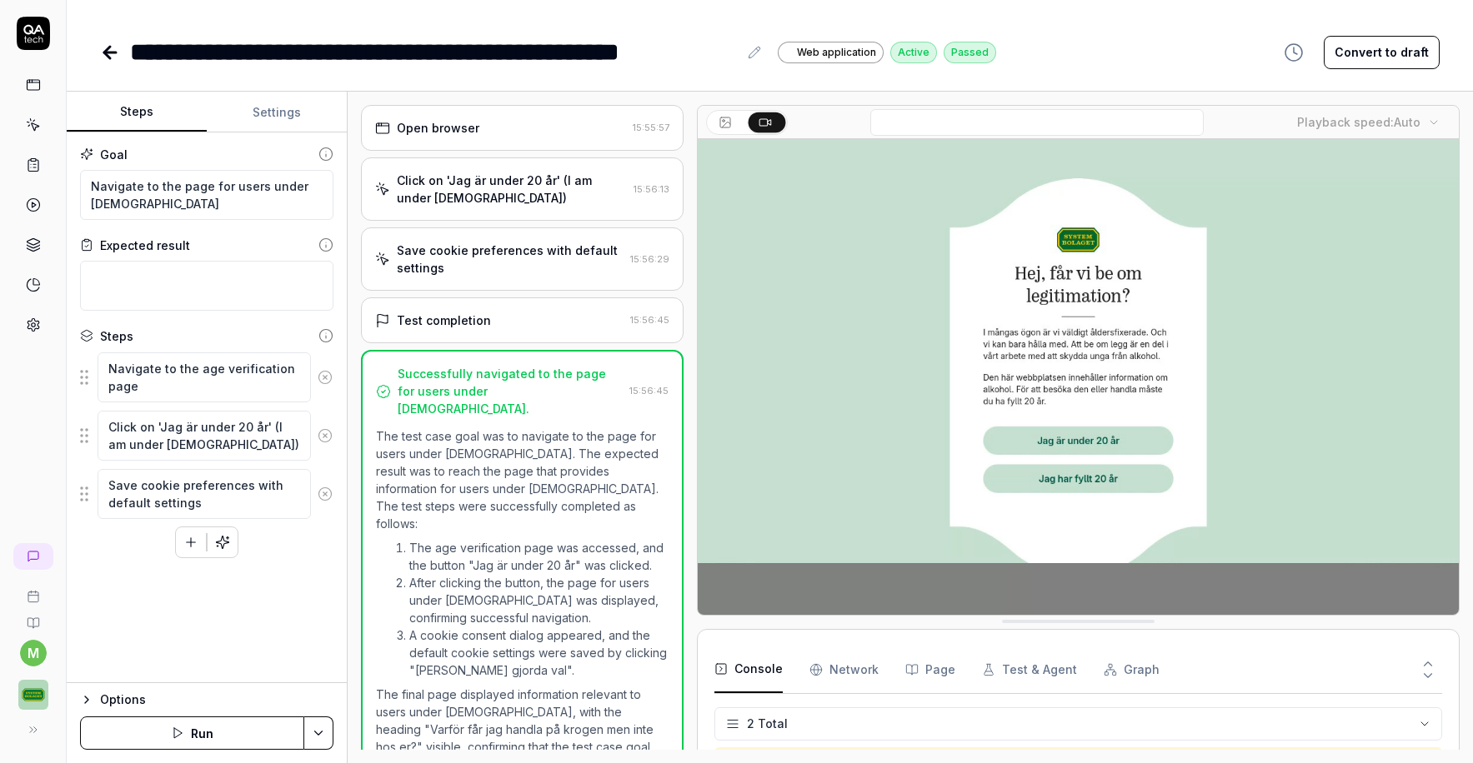
click at [35, 45] on icon at bounding box center [33, 33] width 33 height 33
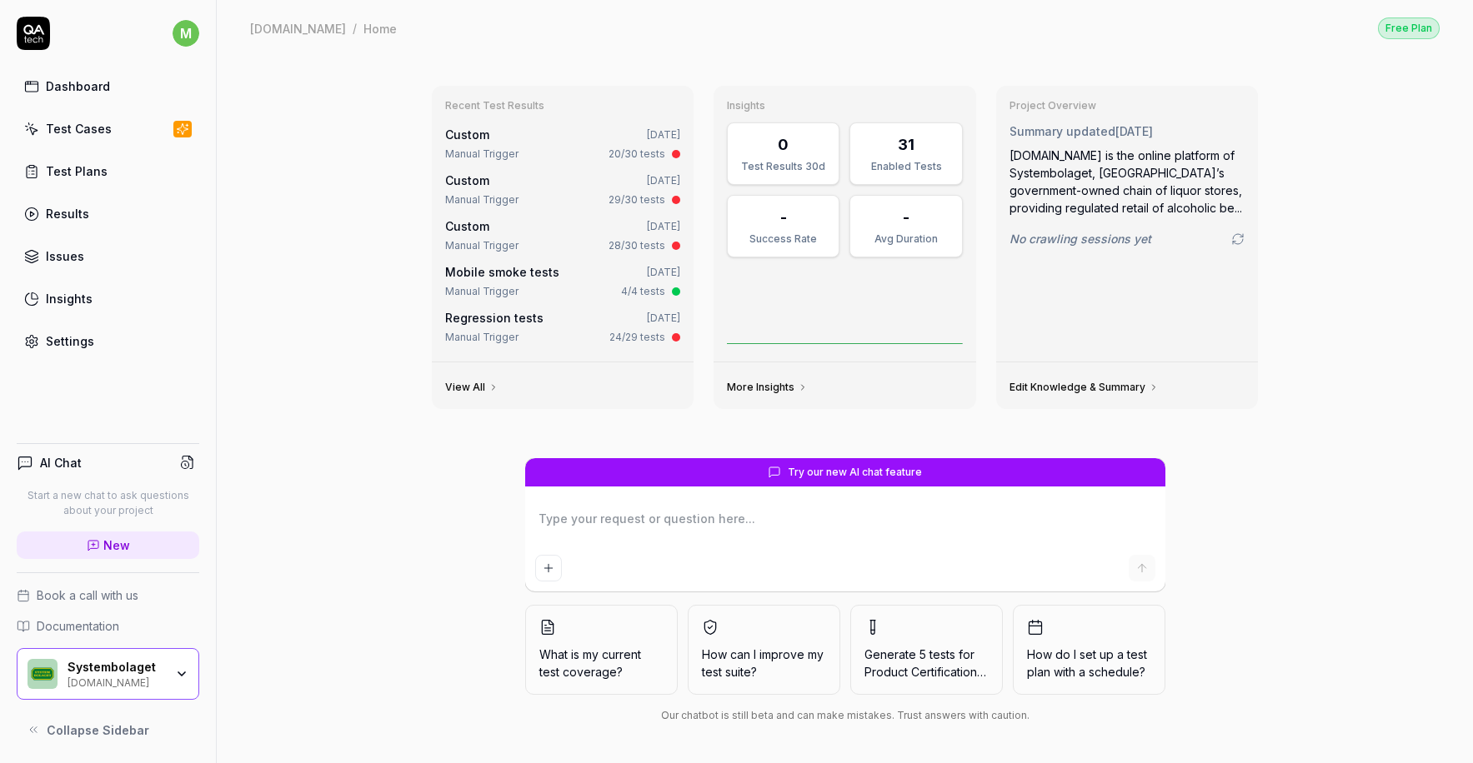
type textarea "*"
click at [78, 173] on div "Test Plans" at bounding box center [77, 172] width 62 height 18
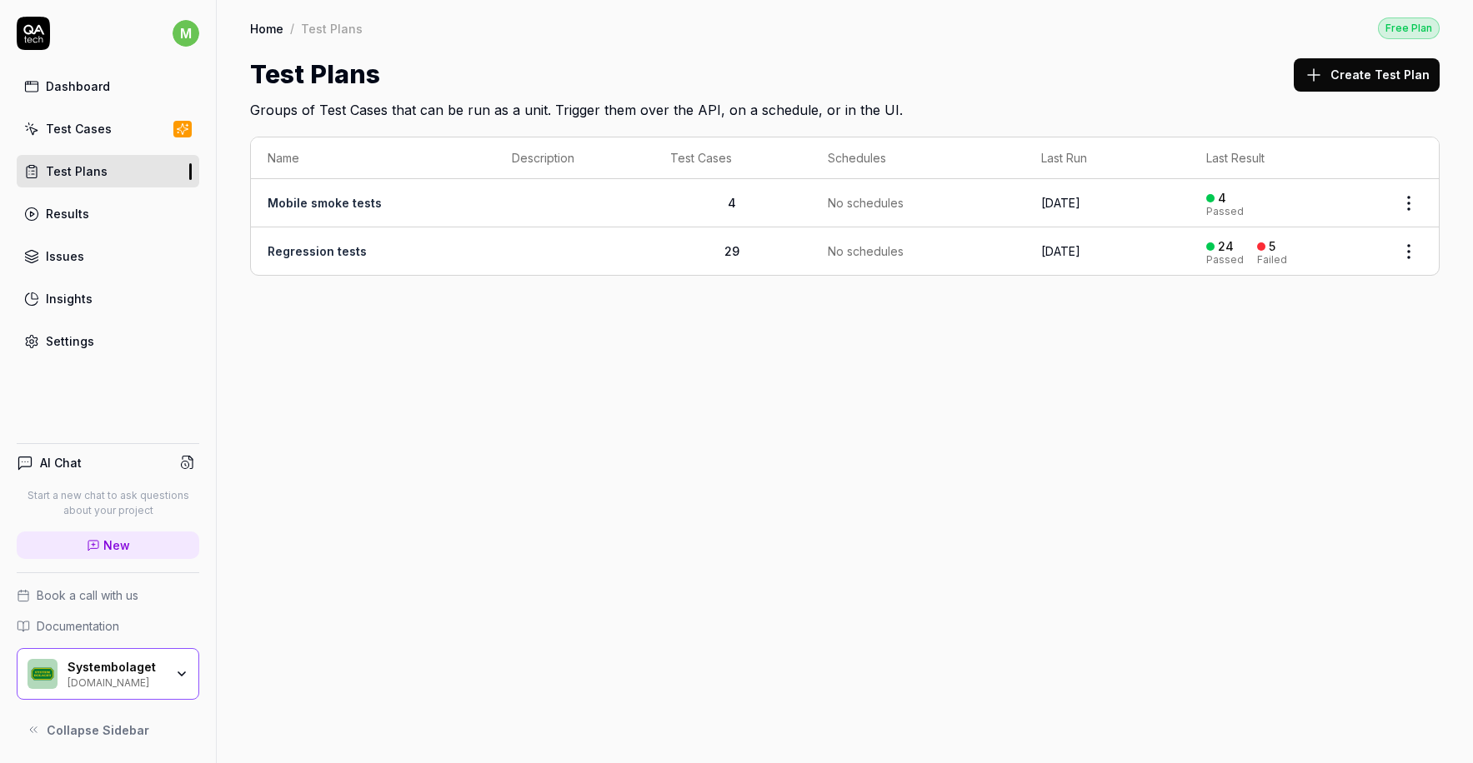
click at [78, 132] on div "Test Cases" at bounding box center [79, 129] width 66 height 18
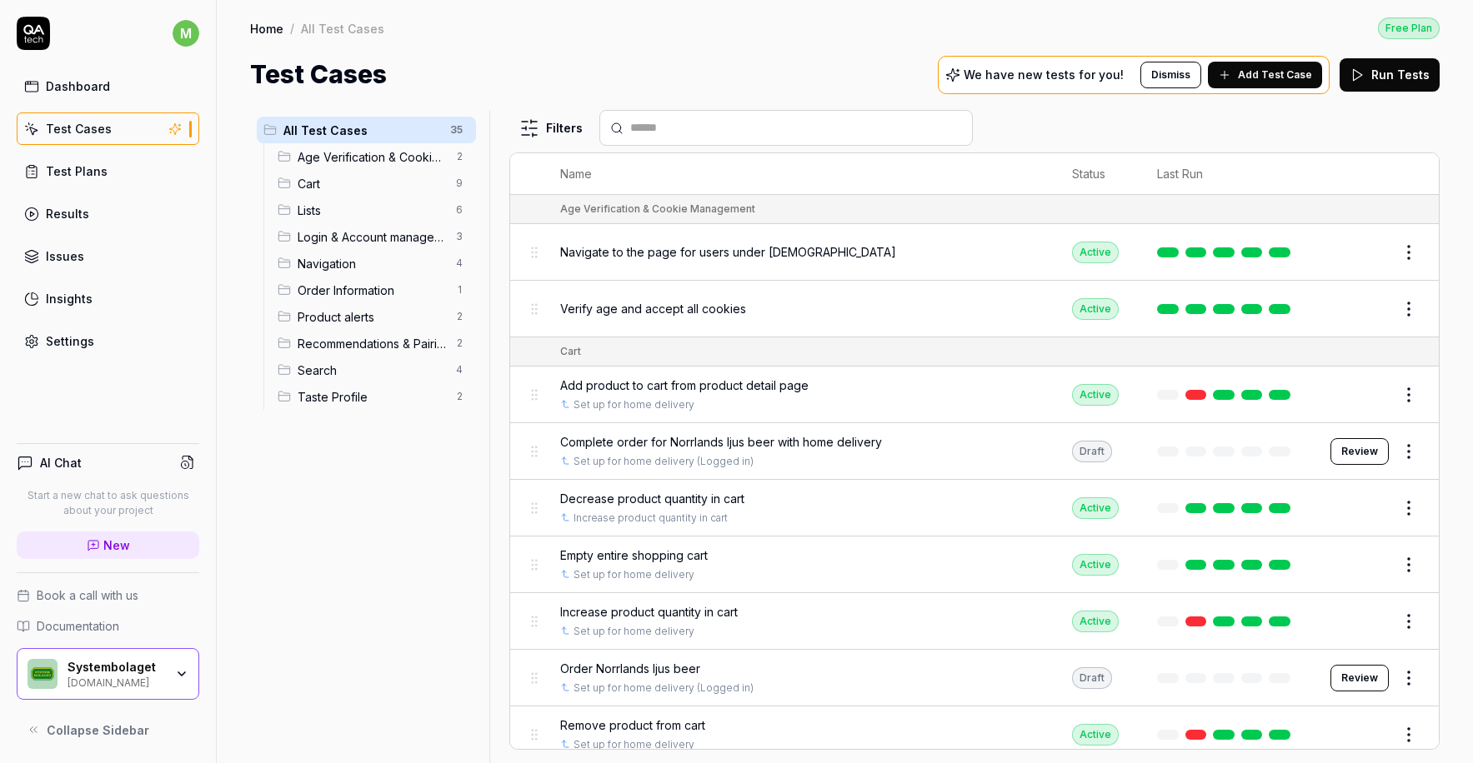
click at [997, 254] on div "Navigate to the page for users under [DEMOGRAPHIC_DATA]" at bounding box center [799, 252] width 478 height 18
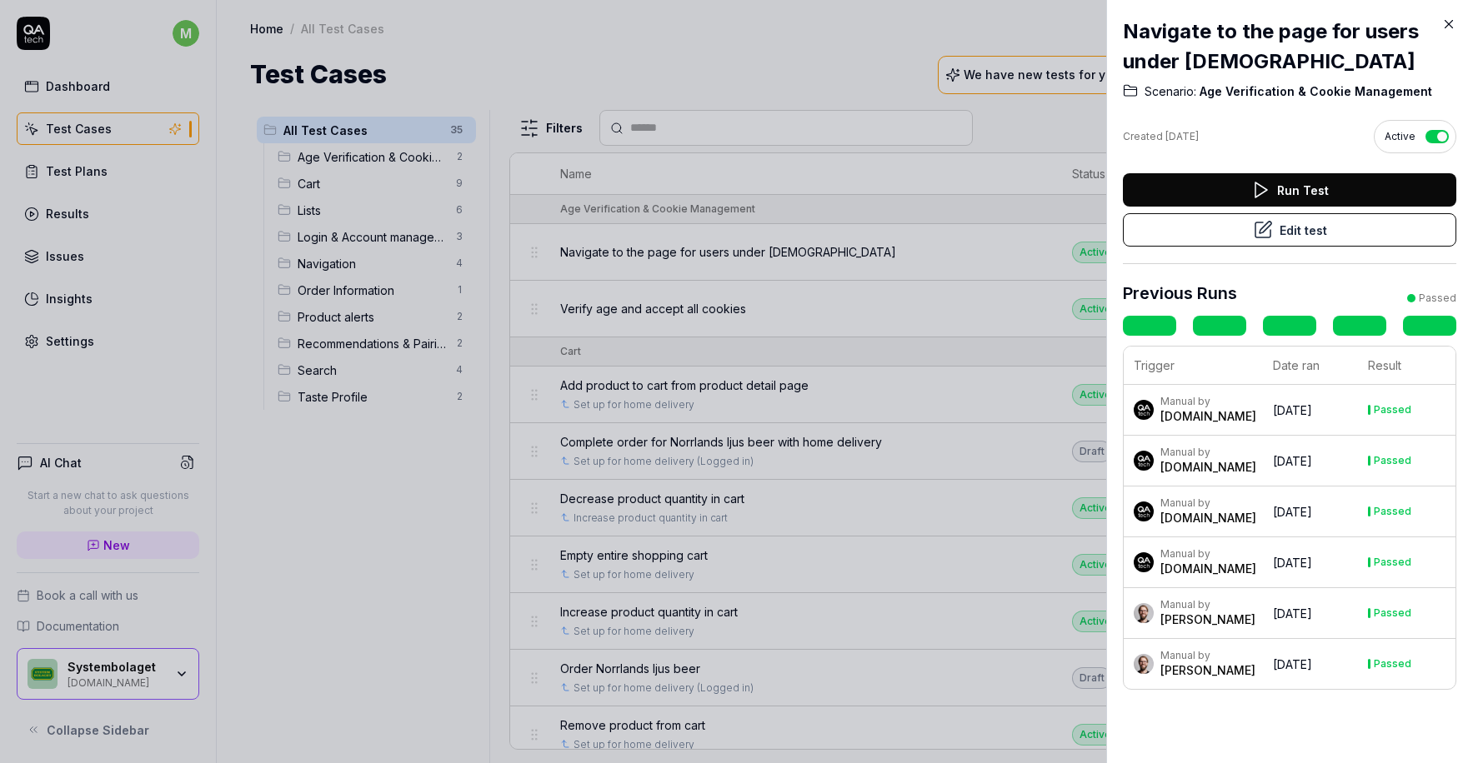
click at [1299, 190] on button "Run Test" at bounding box center [1289, 189] width 333 height 33
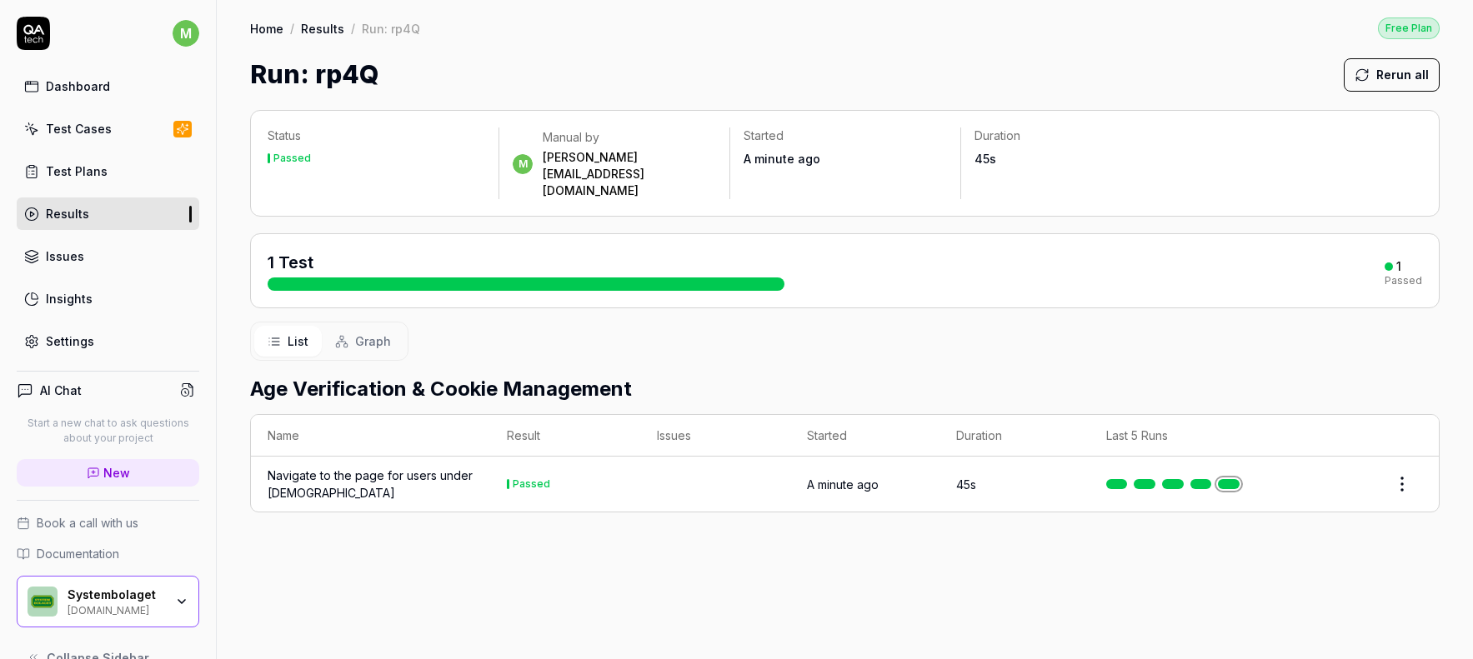
click at [1346, 468] on div at bounding box center [1363, 484] width 117 height 33
click at [1397, 453] on html "m Dashboard Test Cases Test Plans Results Issues Insights Settings AI Chat Star…" at bounding box center [736, 329] width 1473 height 659
click at [655, 531] on html "m Dashboard Test Cases Test Plans Results Issues Insights Settings AI Chat Star…" at bounding box center [736, 329] width 1473 height 659
click at [373, 333] on span "Graph" at bounding box center [373, 342] width 36 height 18
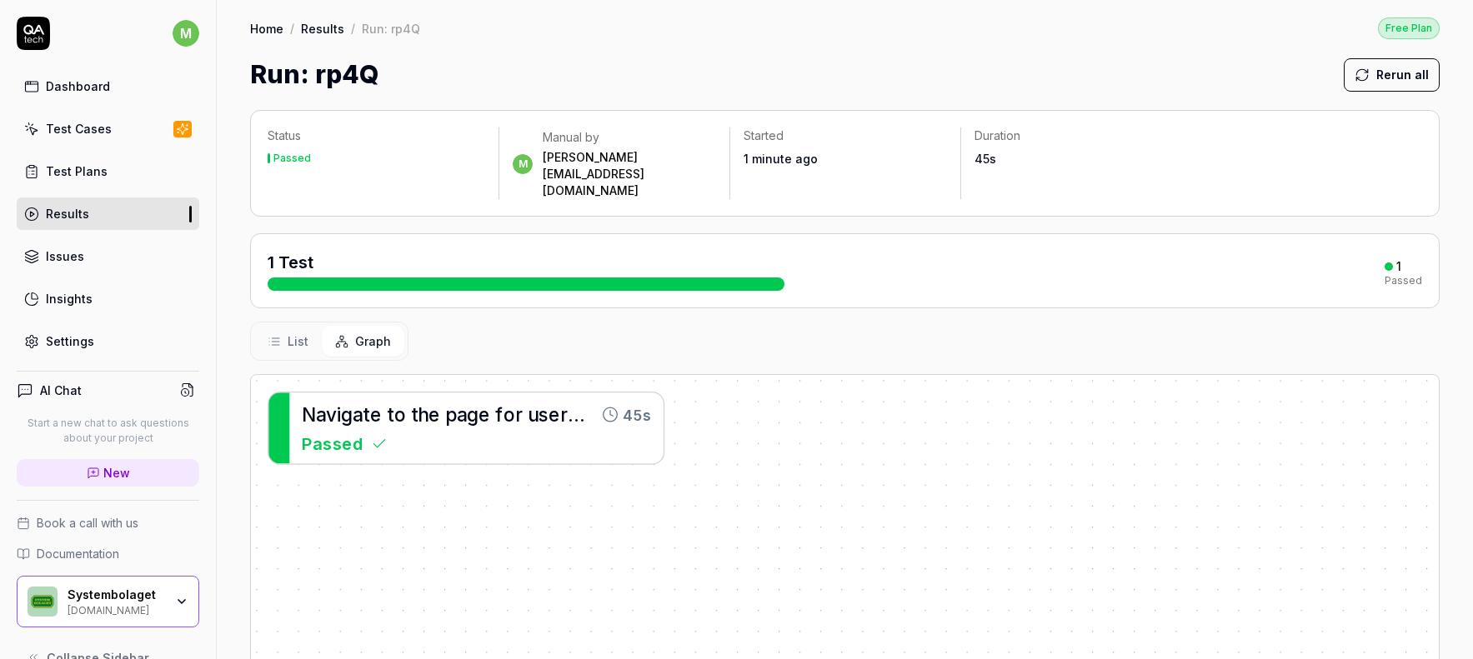
click at [542, 403] on span "s" at bounding box center [543, 414] width 11 height 22
